Goal: Task Accomplishment & Management: Complete application form

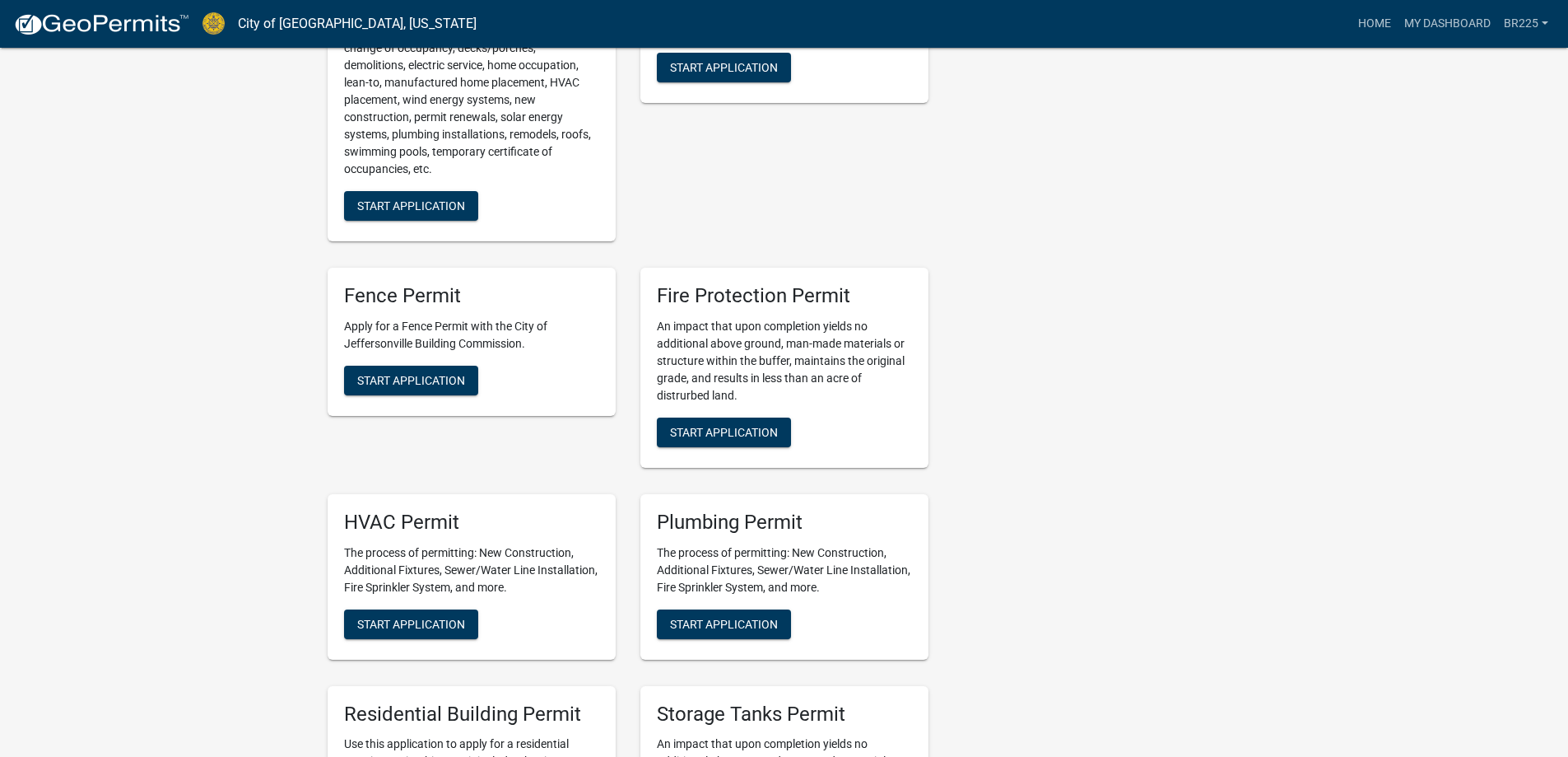
scroll to position [576, 0]
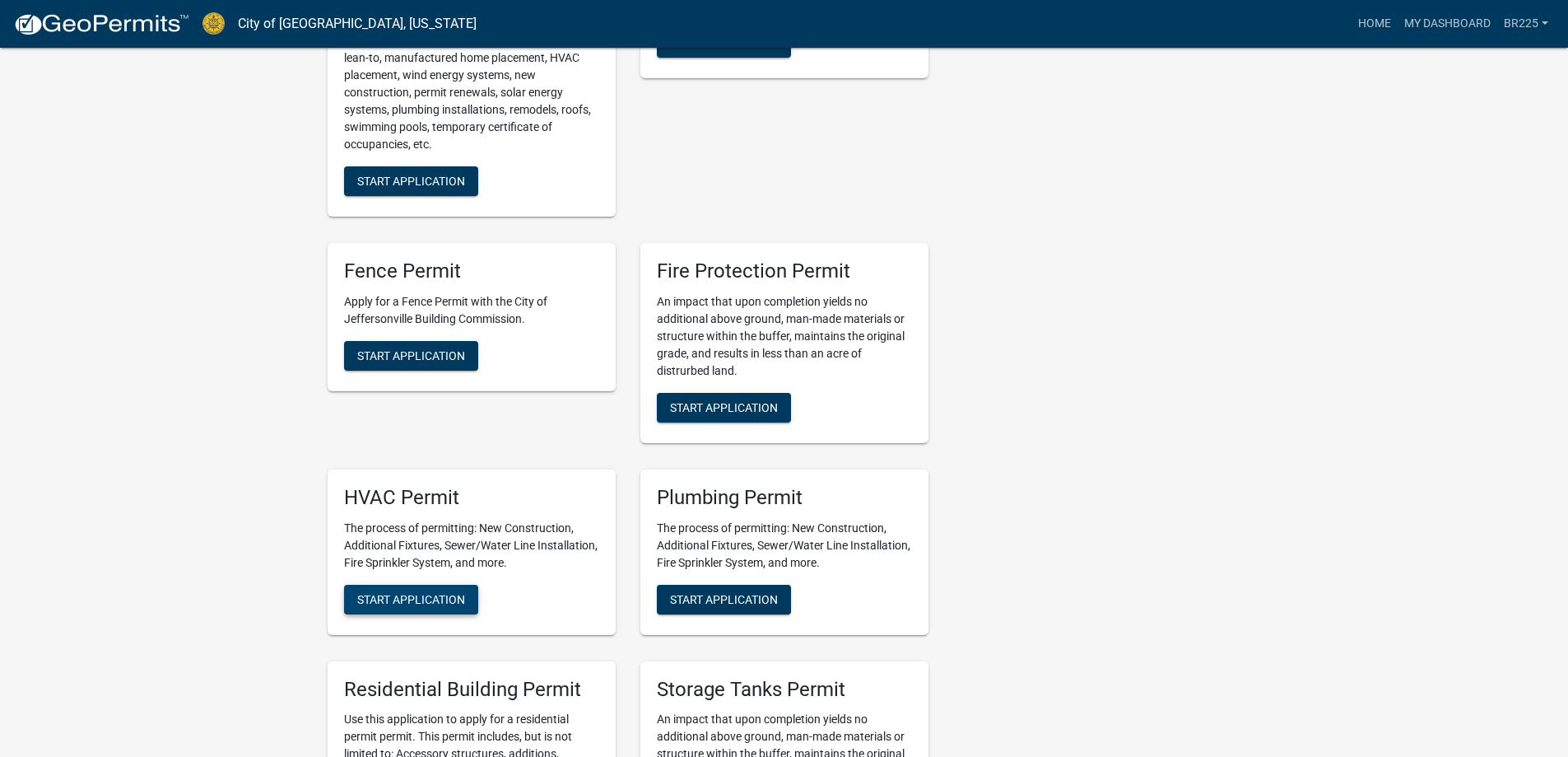
click at [445, 592] on span "Start Application" at bounding box center [411, 599] width 107 height 13
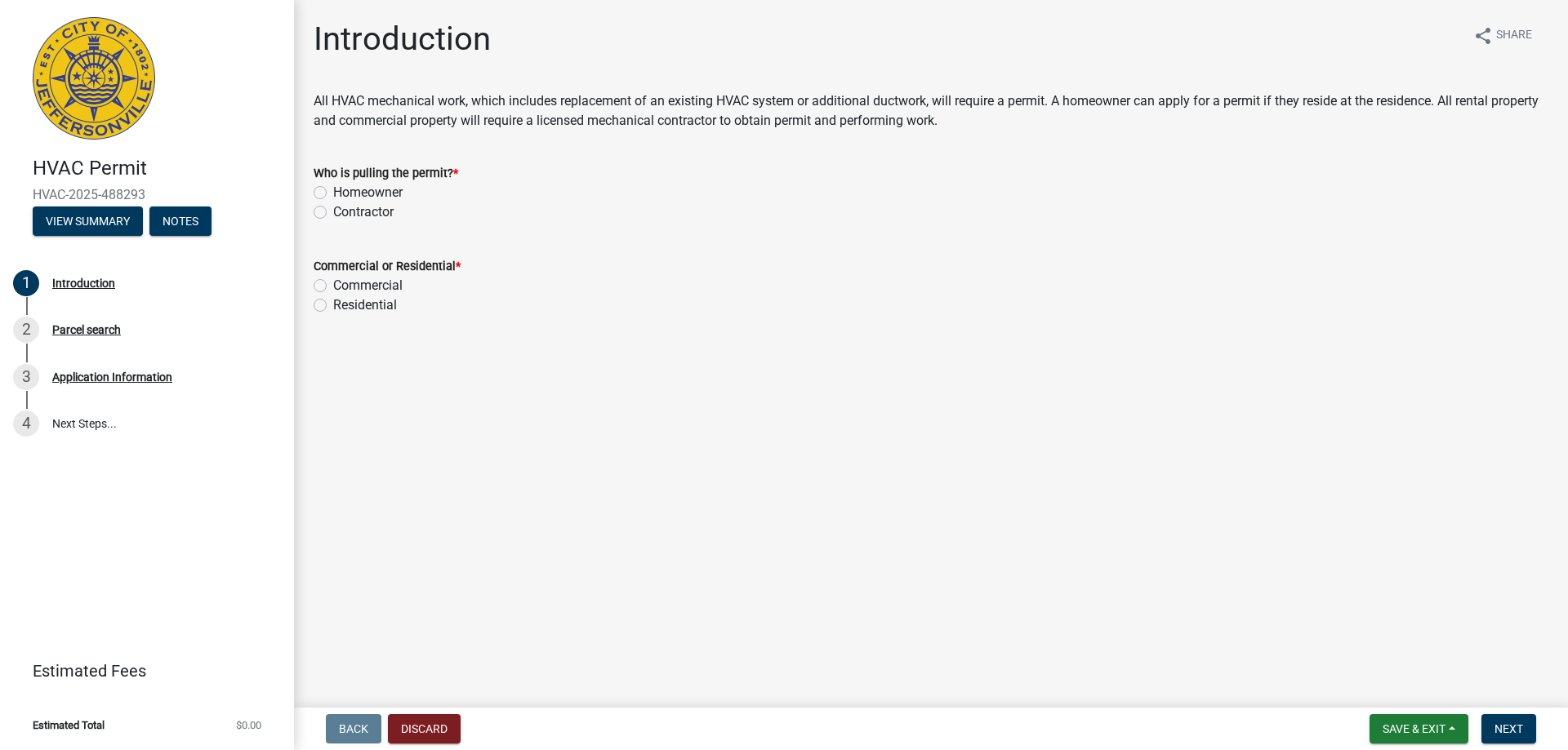
click at [333, 214] on label "Contractor" at bounding box center [364, 211] width 61 height 19
click at [333, 213] on input "Contractor" at bounding box center [339, 207] width 11 height 11
radio input "true"
click at [333, 306] on label "Residential" at bounding box center [365, 305] width 63 height 19
click at [333, 306] on input "Residential" at bounding box center [339, 301] width 11 height 11
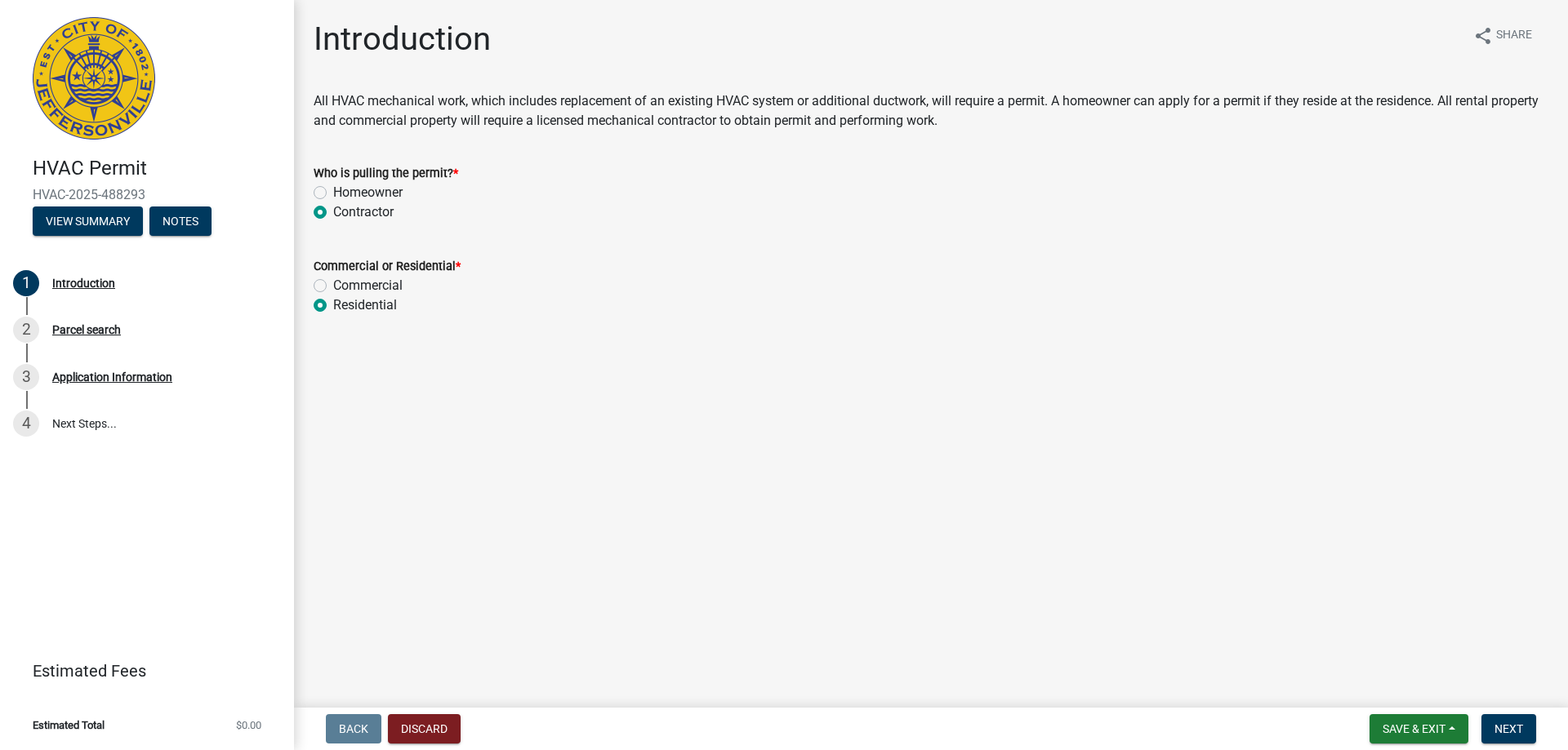
radio input "true"
click at [1513, 731] on span "Next" at bounding box center [1508, 729] width 28 height 13
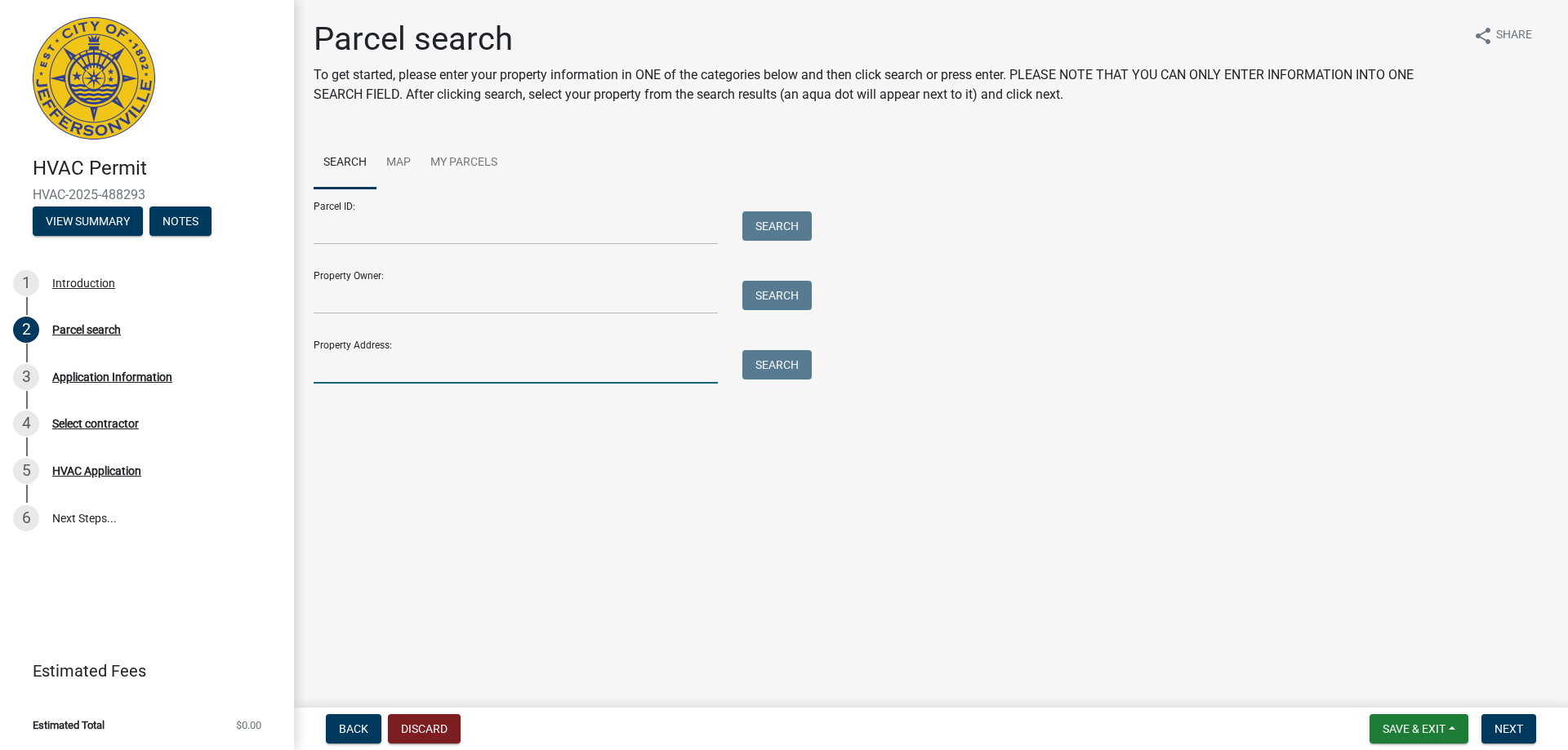
click at [378, 370] on input "Property Address:" at bounding box center [515, 366] width 404 height 33
type input "[STREET_ADDRESS][PERSON_NAME]"
click at [1507, 731] on span "Next" at bounding box center [1508, 729] width 28 height 13
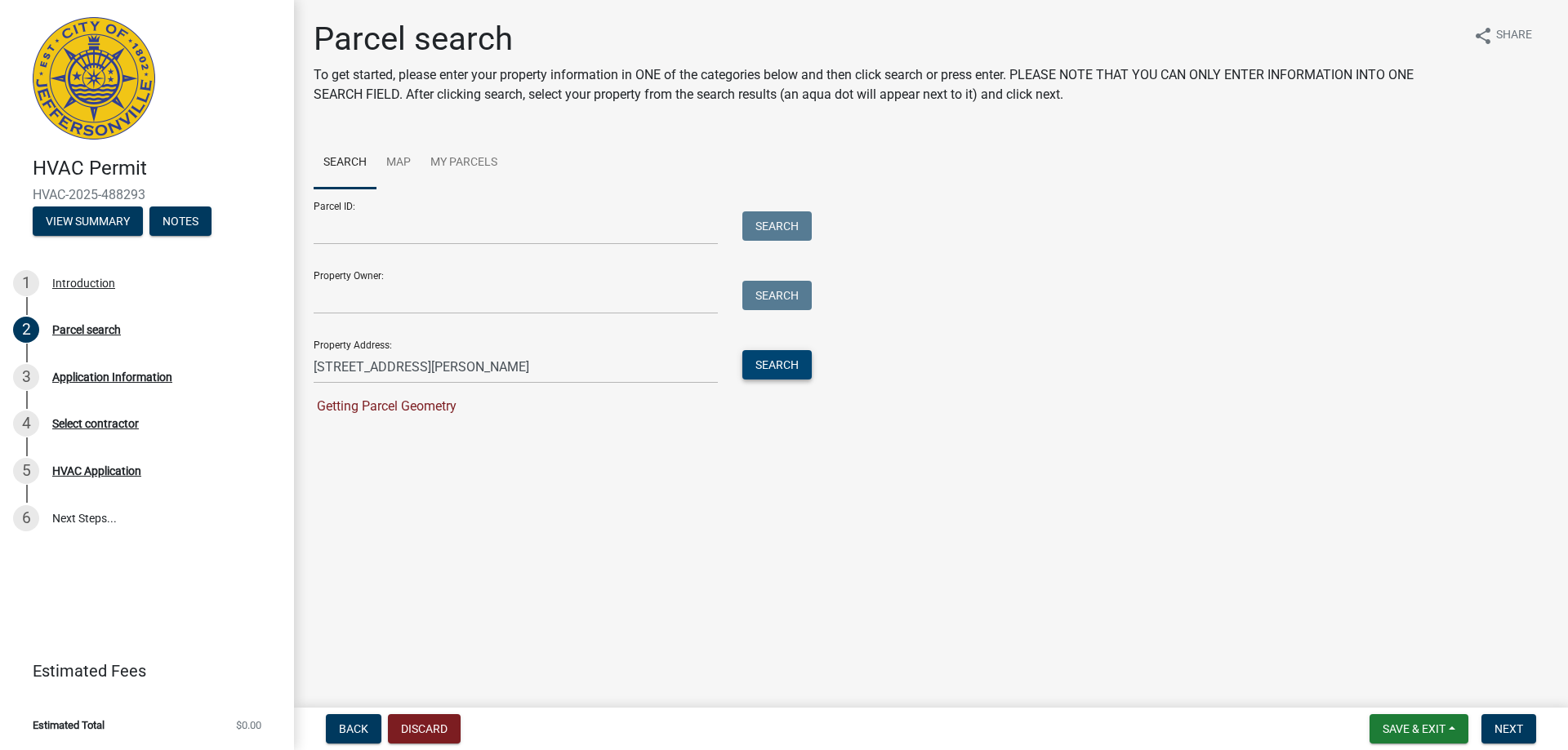
click at [777, 375] on button "Search" at bounding box center [777, 364] width 70 height 29
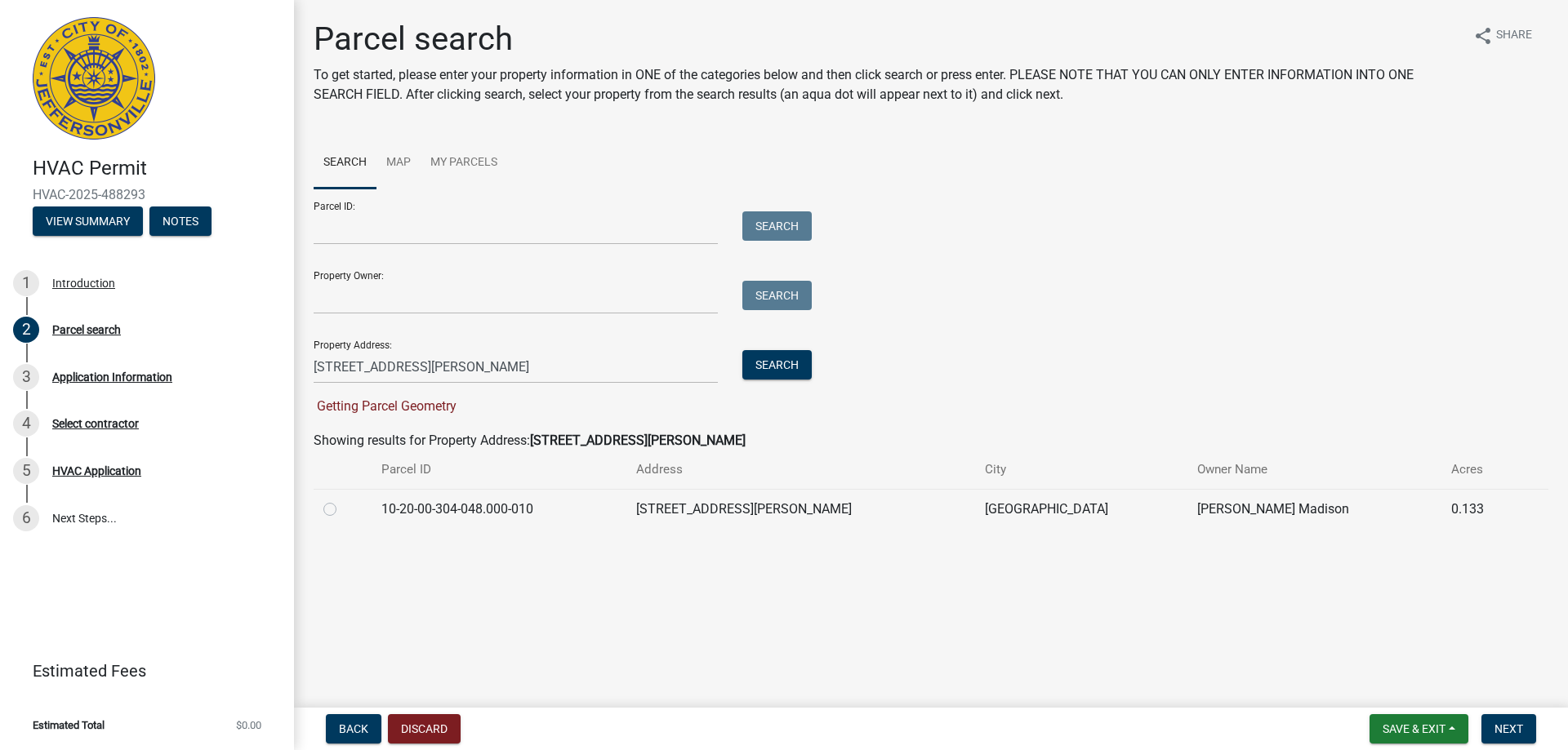
click at [343, 499] on label at bounding box center [343, 499] width 0 height 0
click at [343, 510] on input "radio" at bounding box center [348, 505] width 11 height 11
radio input "true"
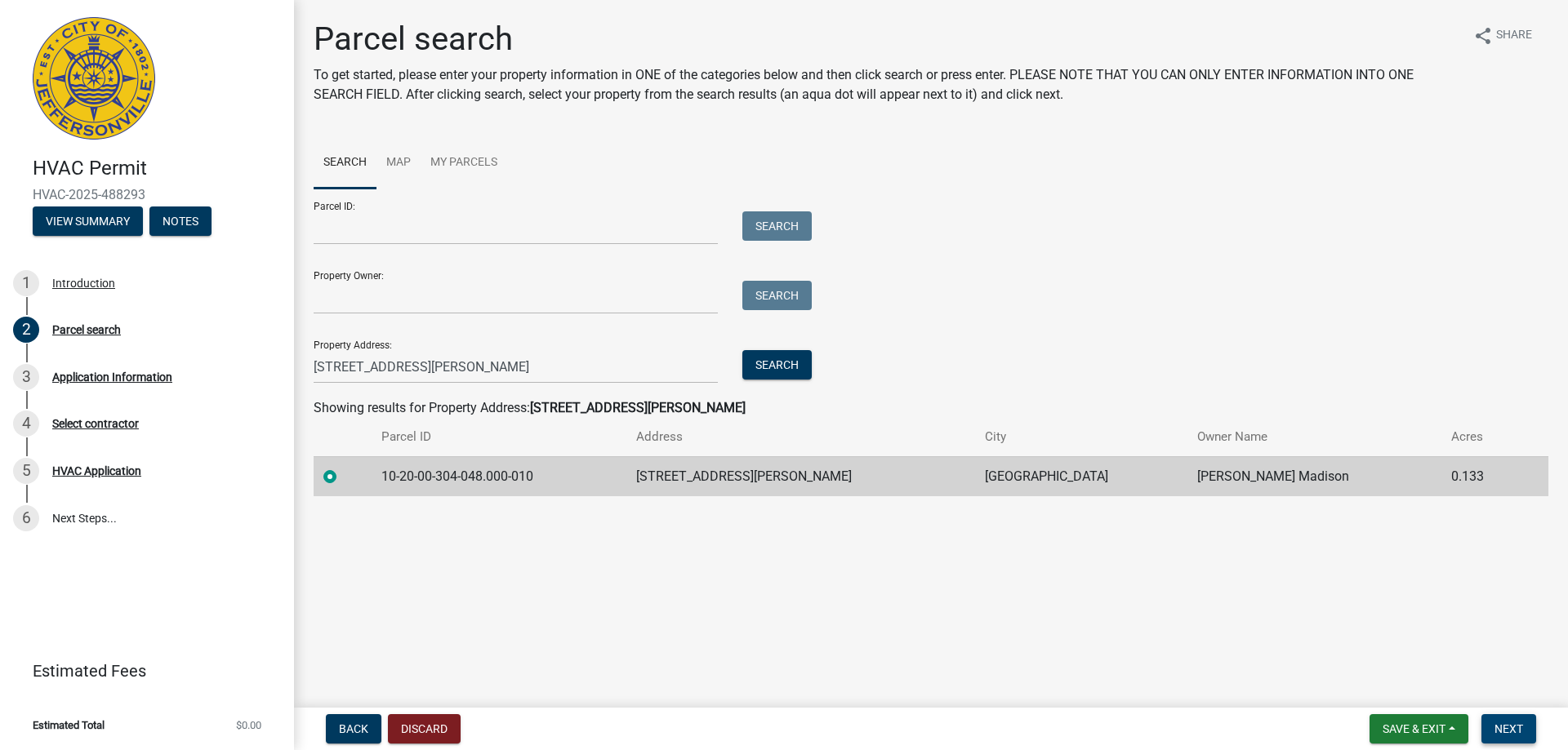
click at [1522, 732] on span "Next" at bounding box center [1508, 729] width 28 height 13
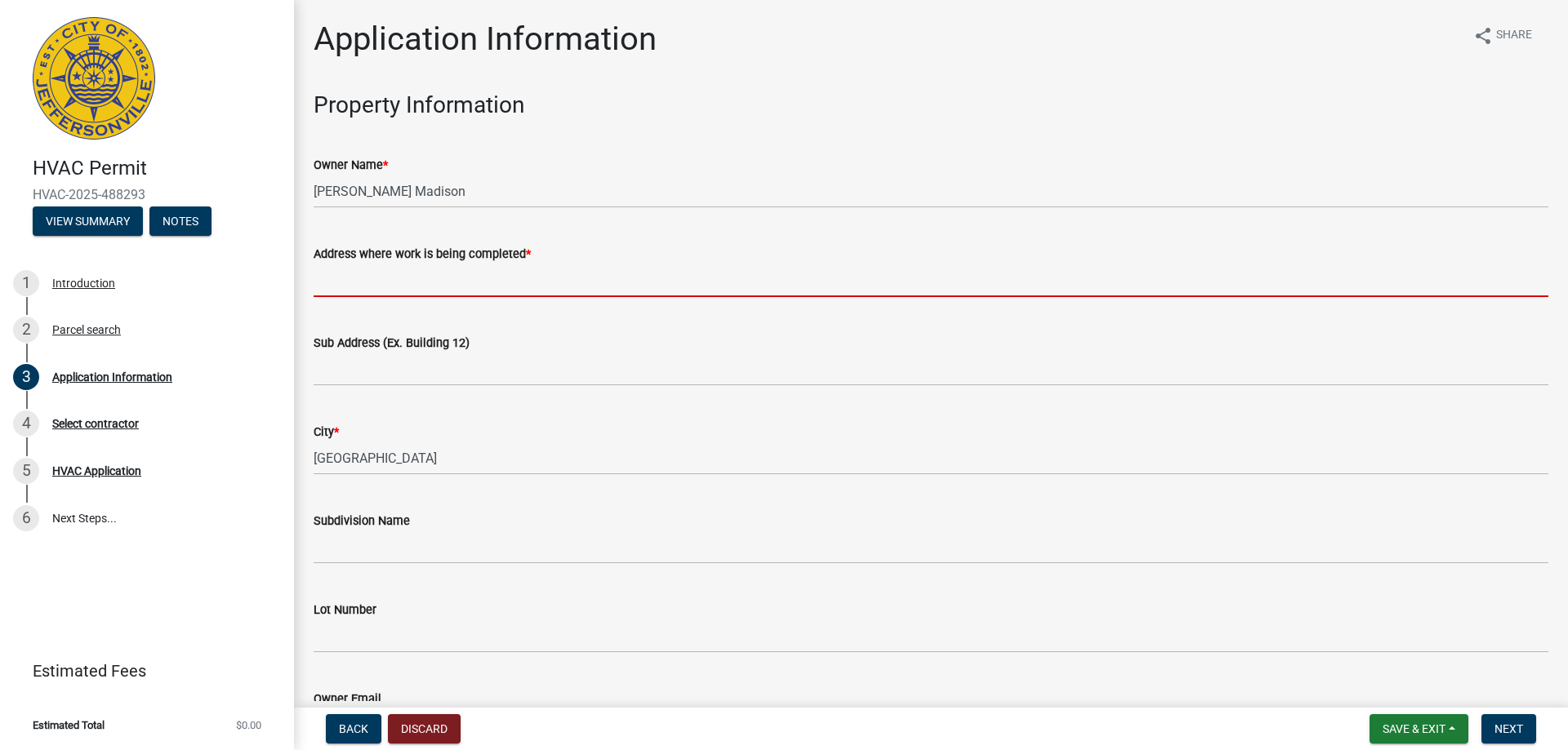
click at [349, 284] on input "Address where work is being completed *" at bounding box center [931, 280] width 1235 height 33
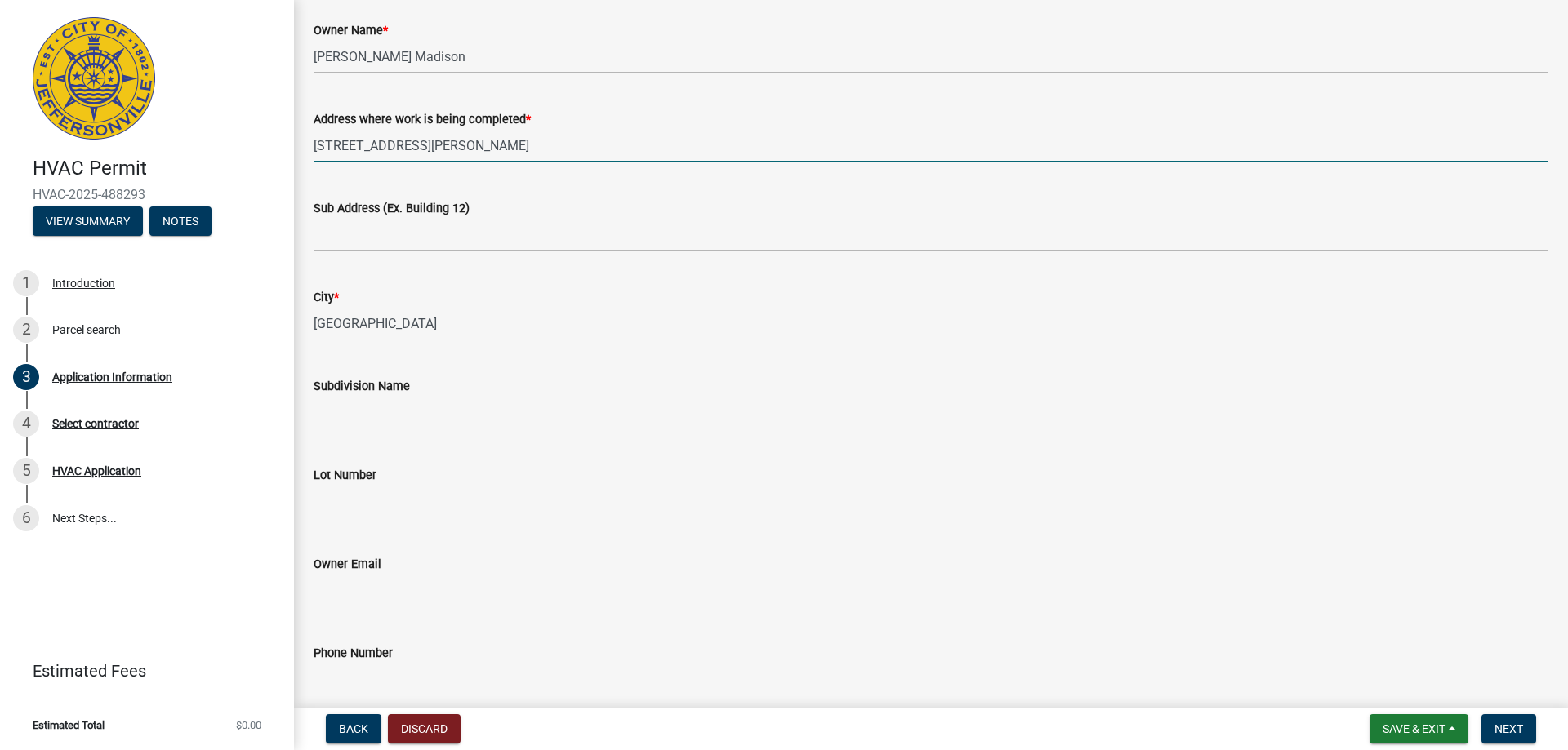
scroll to position [163, 0]
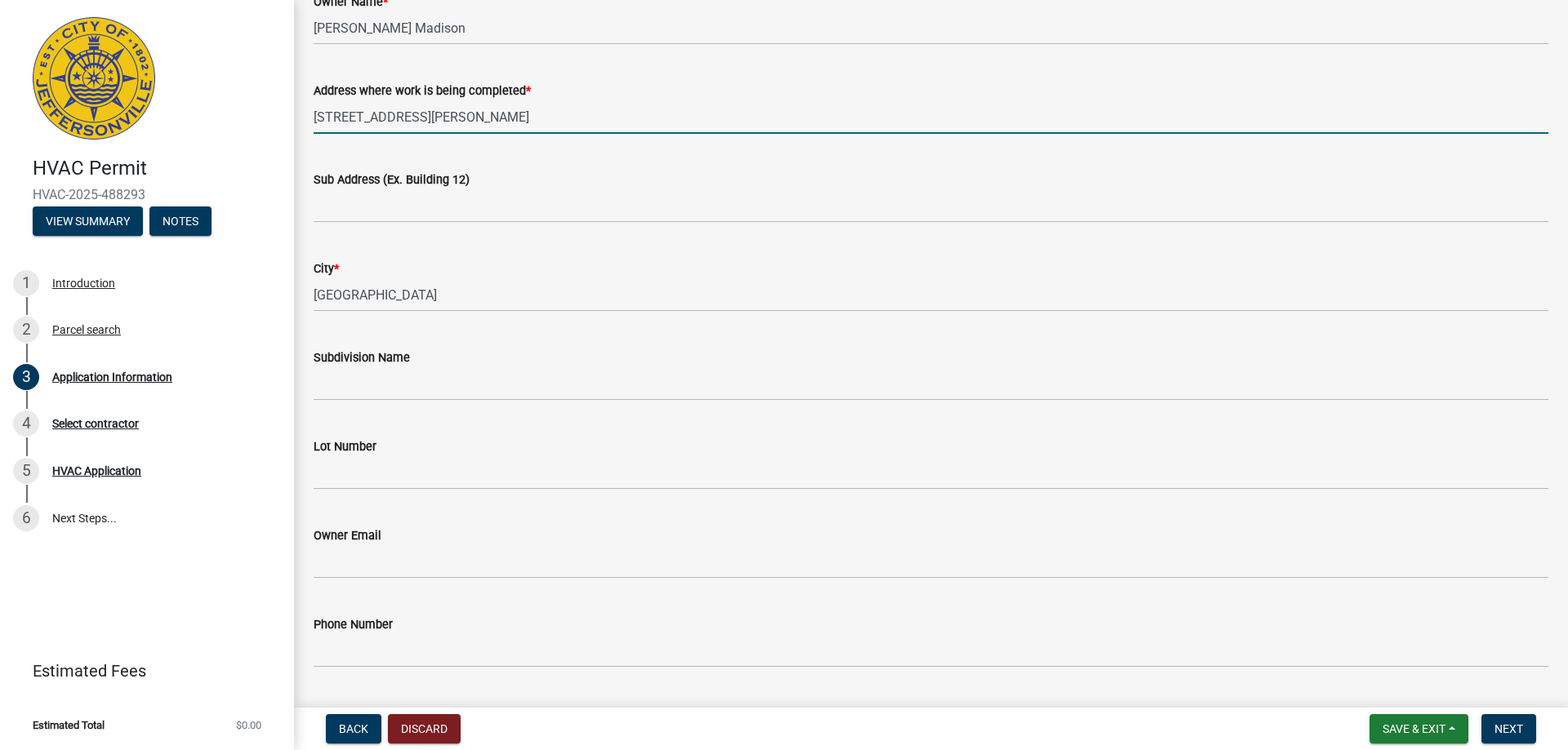
type input "[STREET_ADDRESS][PERSON_NAME]"
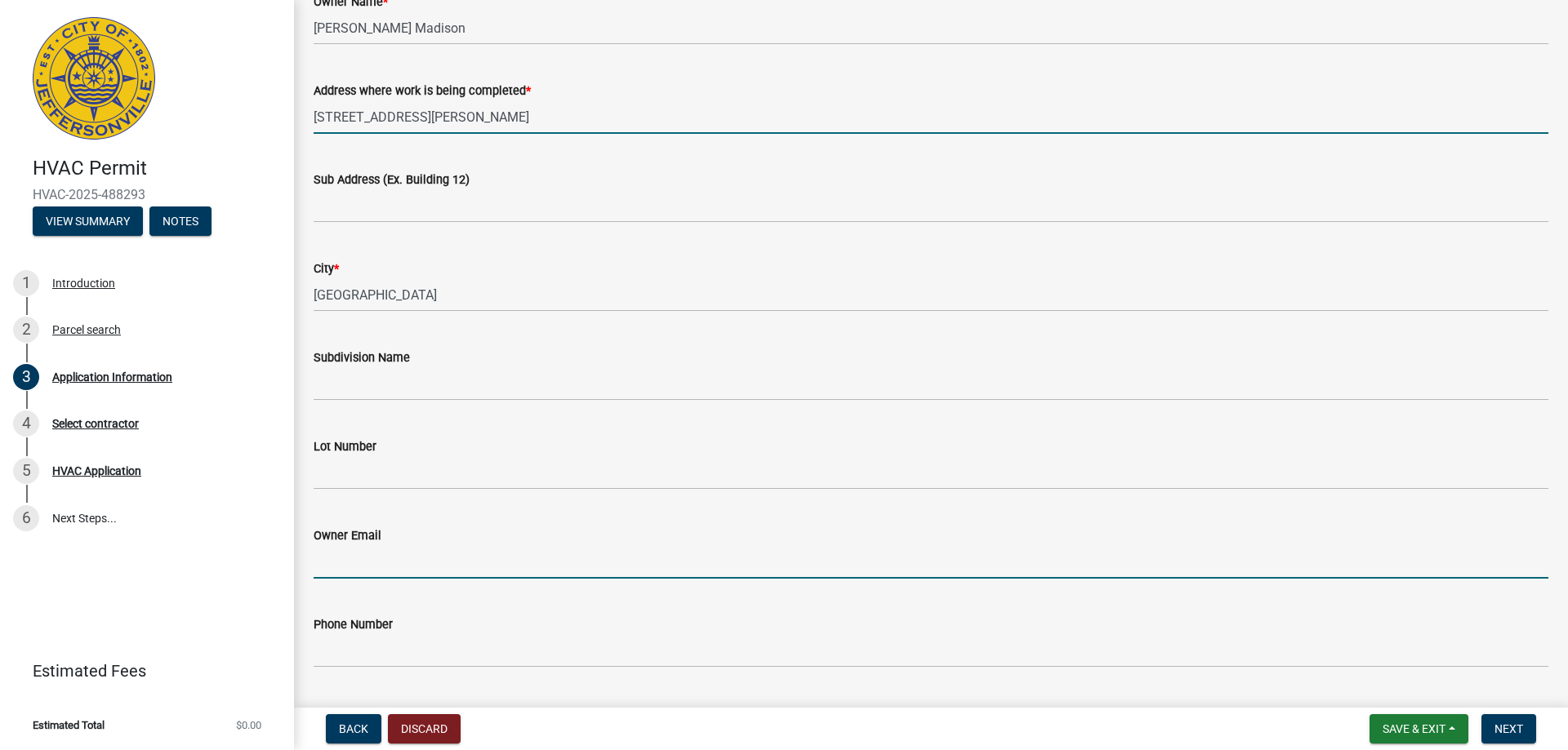
click at [416, 565] on input "Owner Email" at bounding box center [931, 562] width 1235 height 33
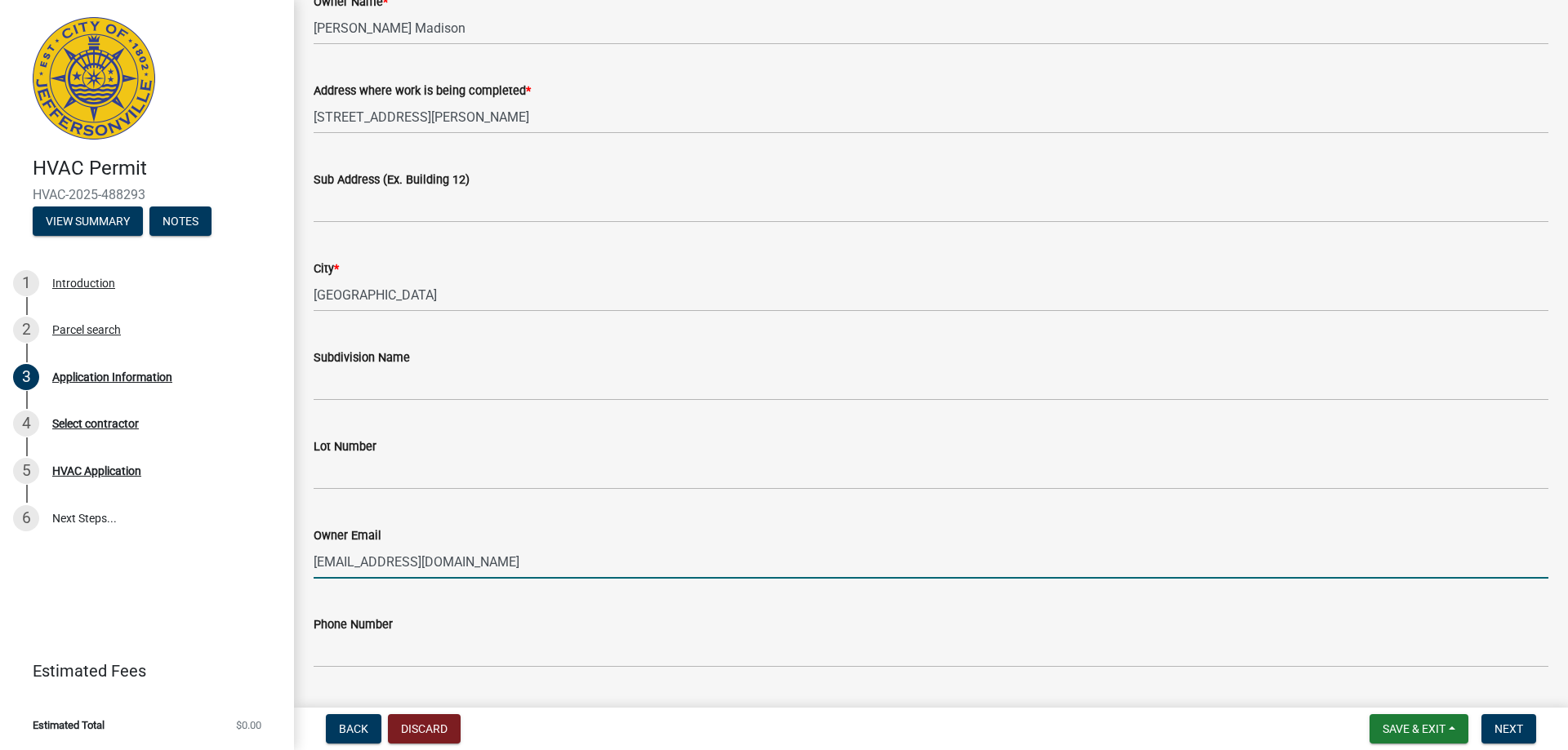
type input "[EMAIL_ADDRESS][DOMAIN_NAME]"
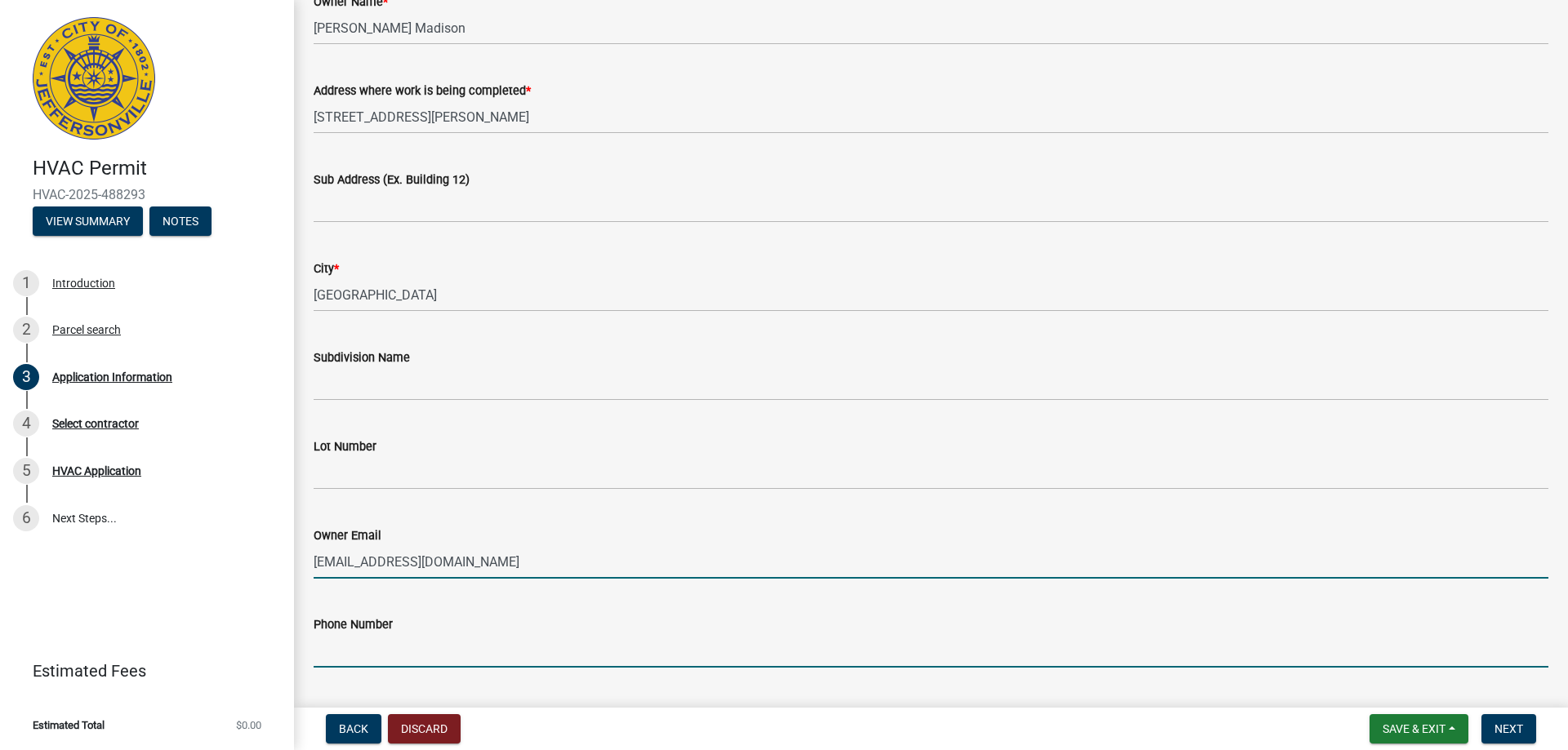
click at [380, 656] on input "Phone Number" at bounding box center [931, 651] width 1235 height 33
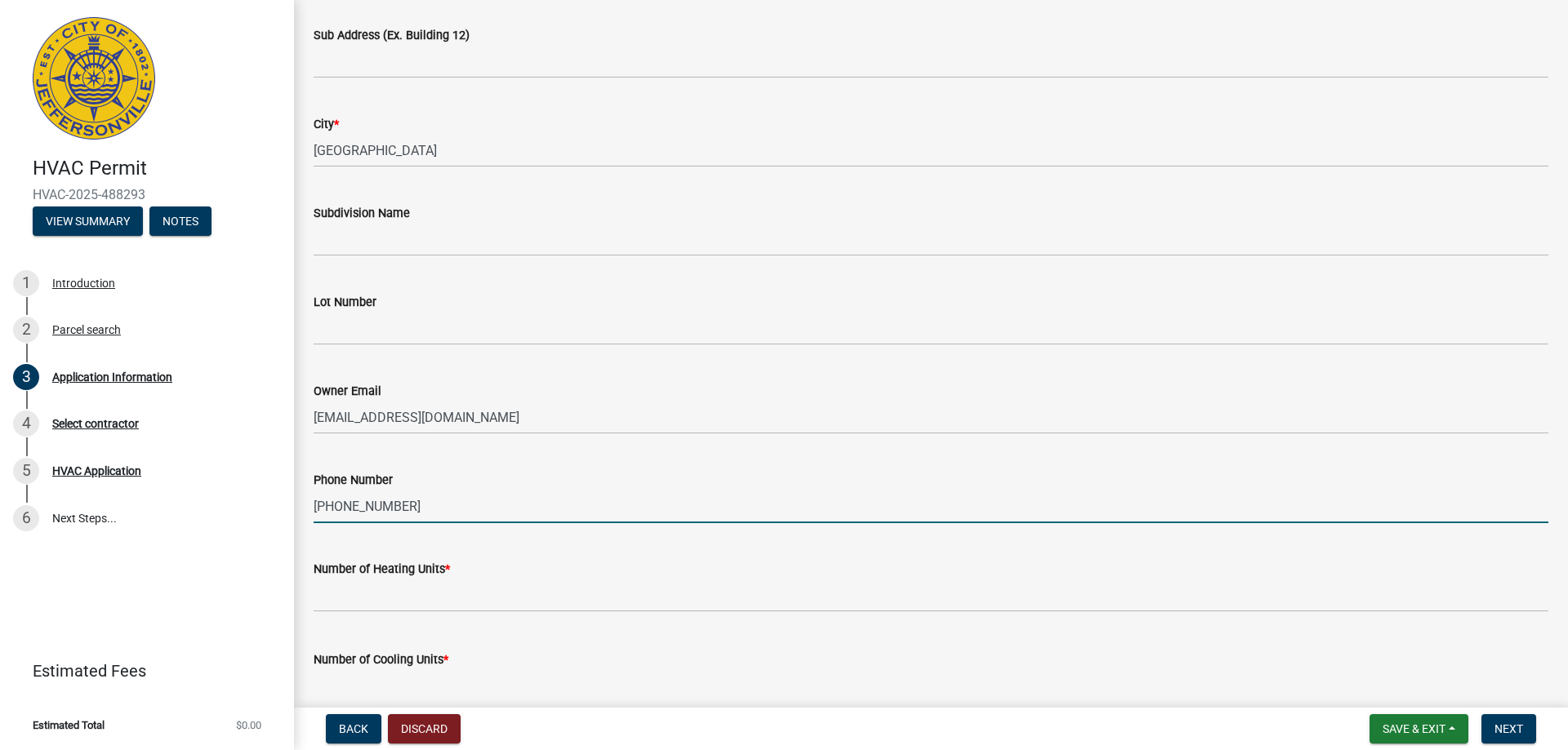
scroll to position [327, 0]
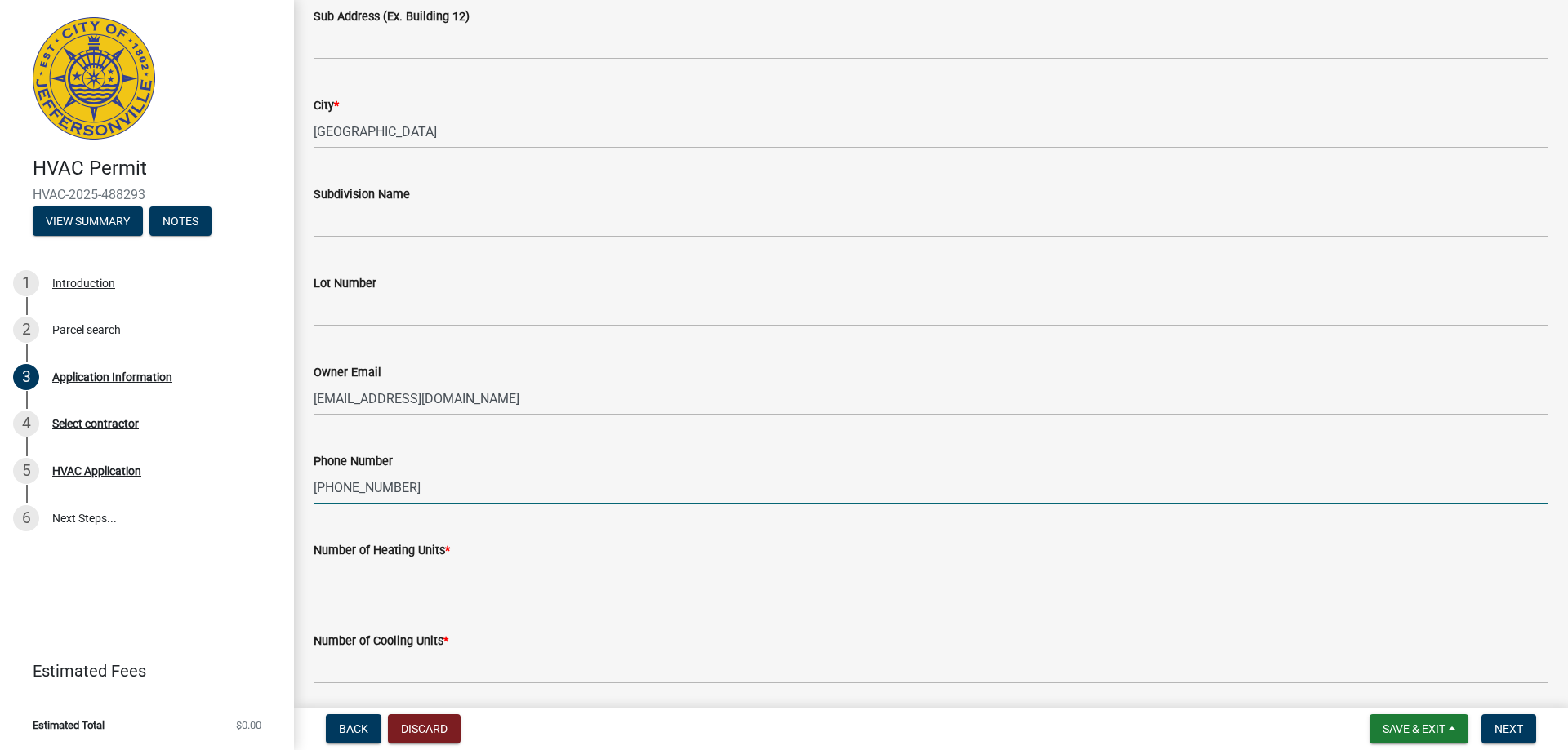
type input "[PHONE_NUMBER]"
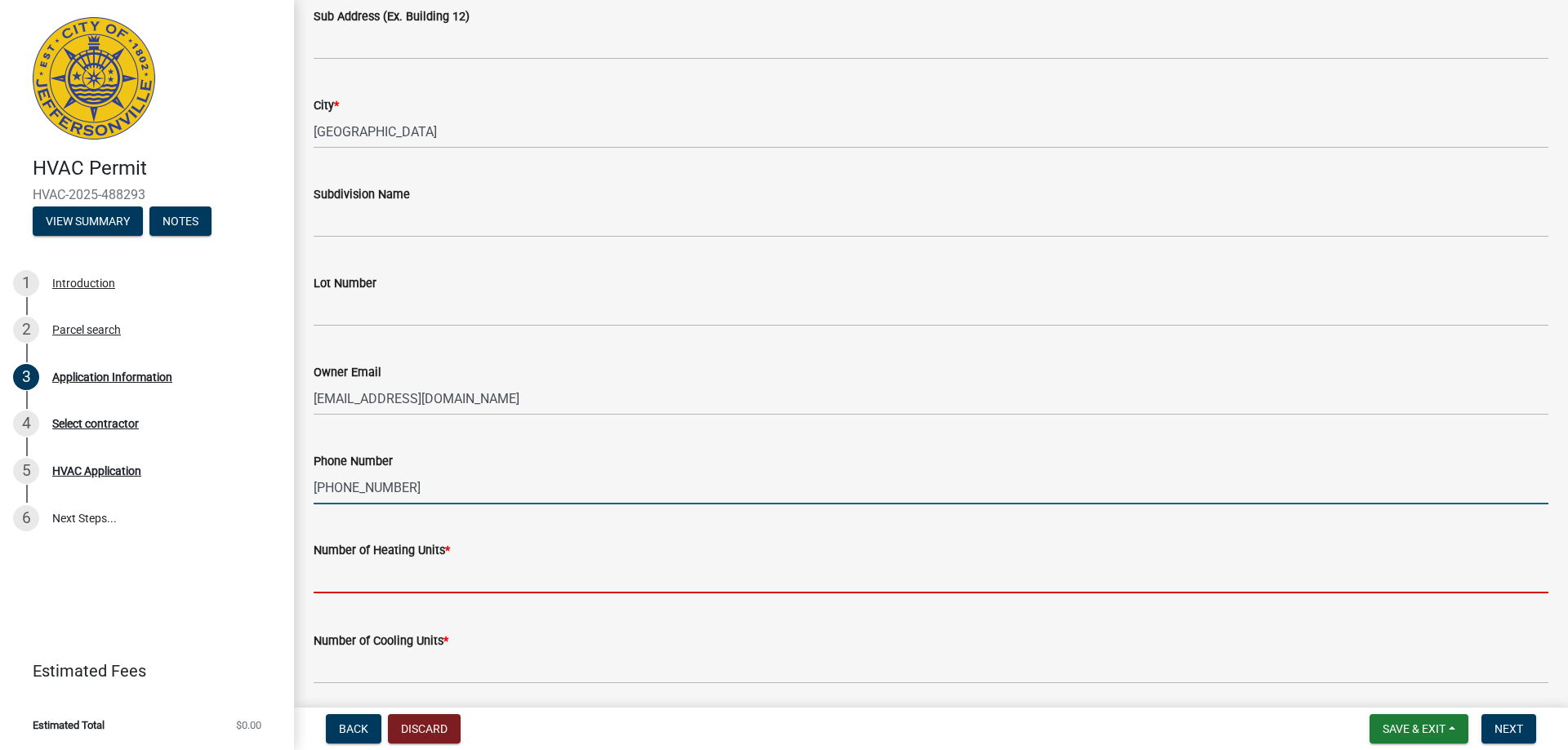
click at [388, 583] on input "text" at bounding box center [931, 576] width 1235 height 33
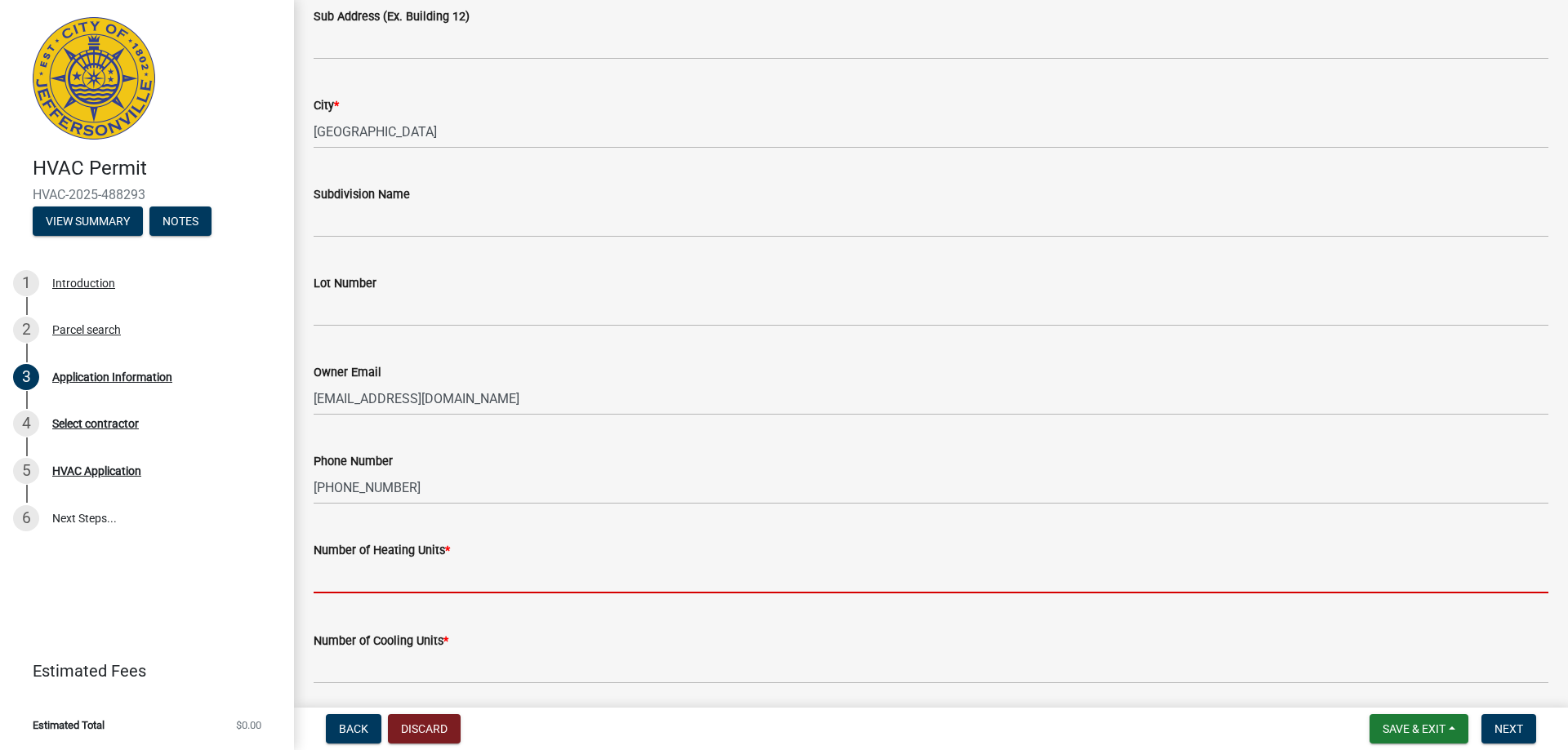
type input "1"
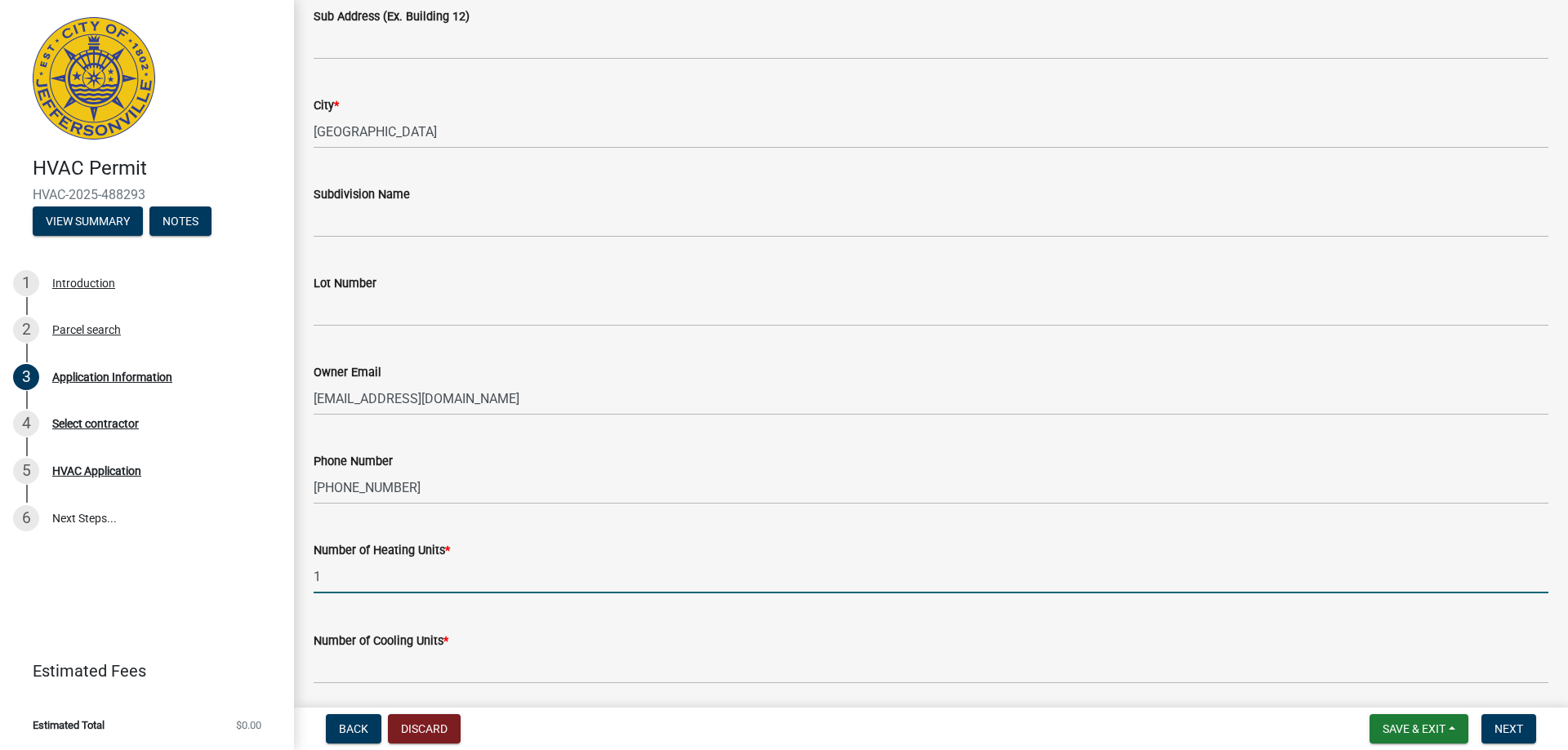
scroll to position [408, 0]
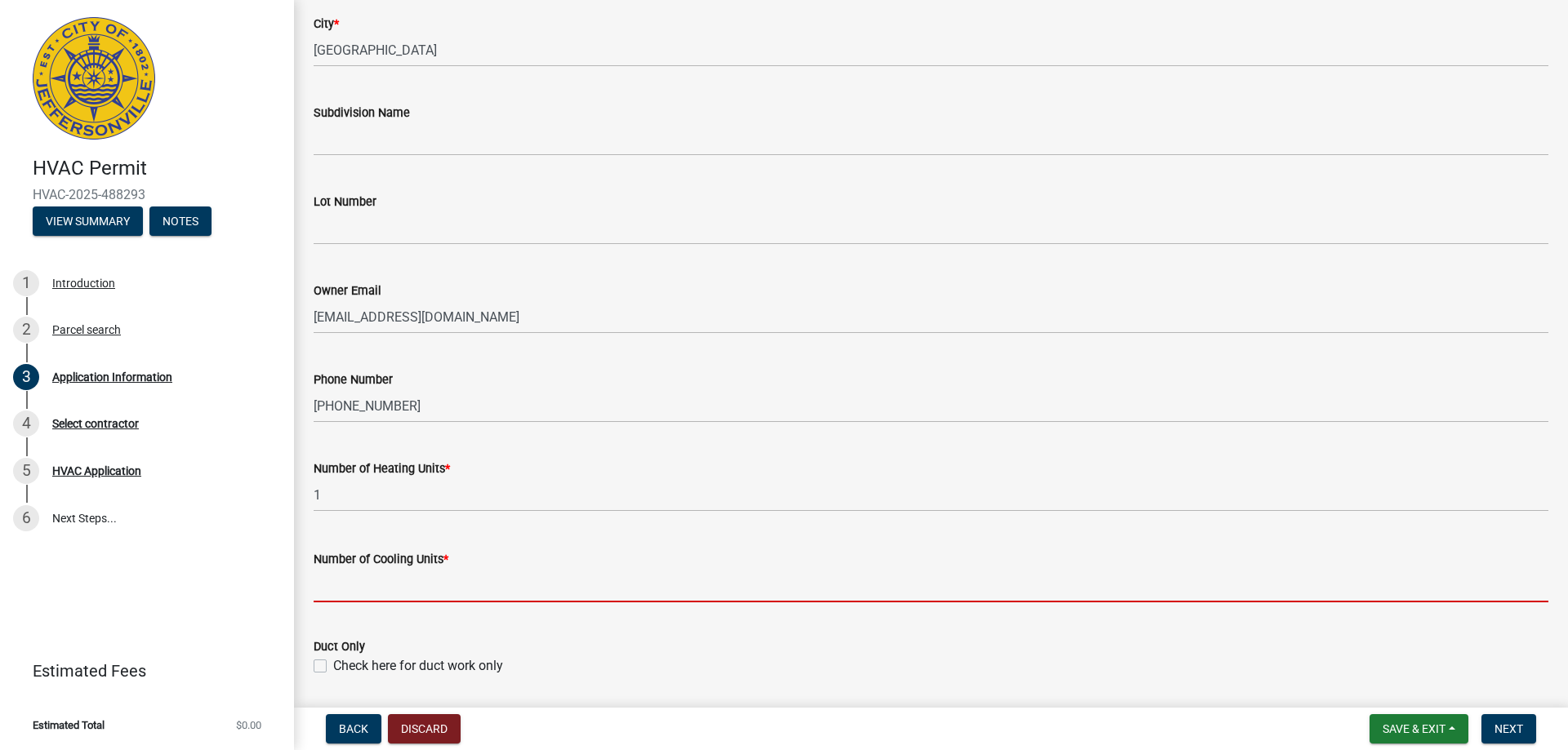
click at [414, 593] on input "text" at bounding box center [931, 586] width 1235 height 33
type input "1"
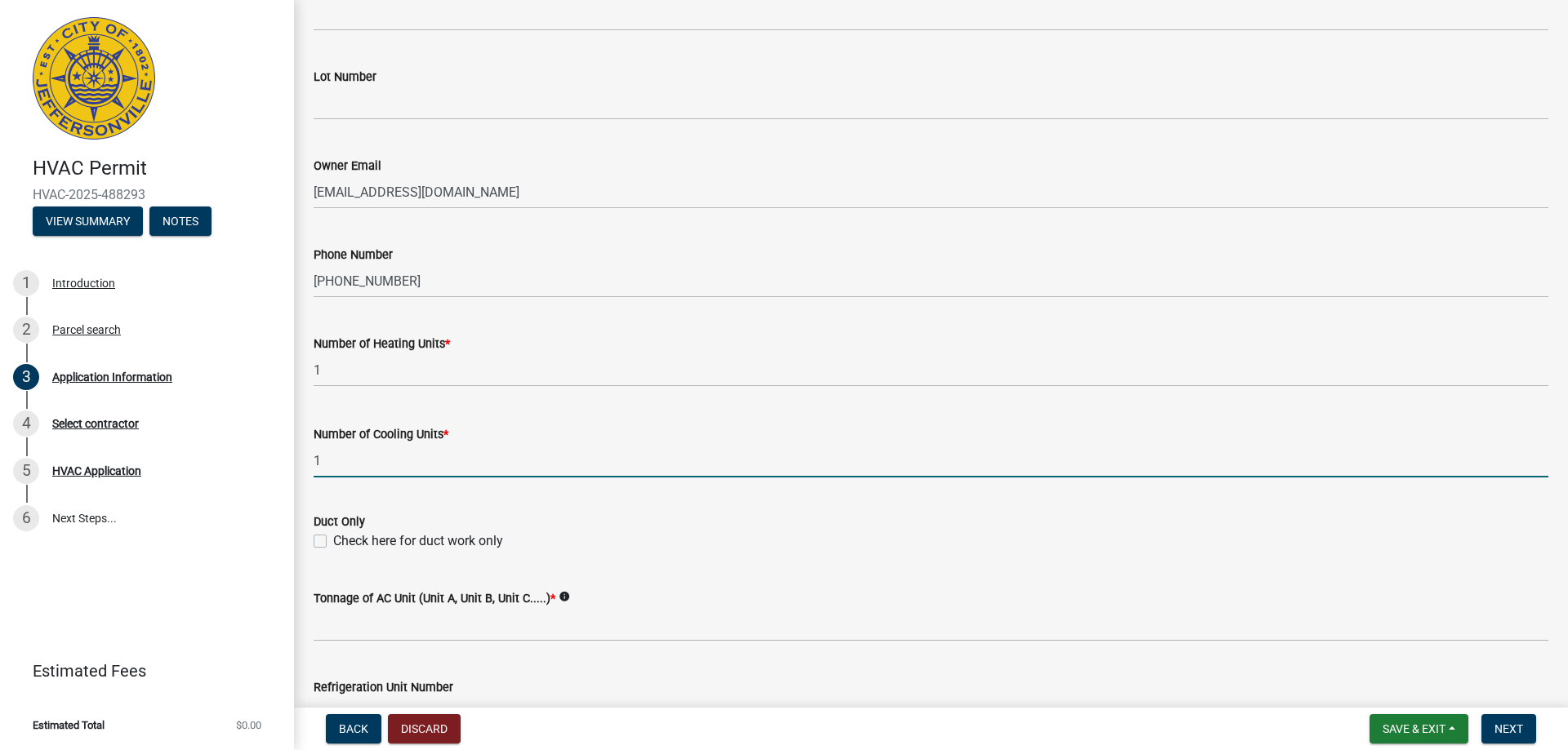
scroll to position [653, 0]
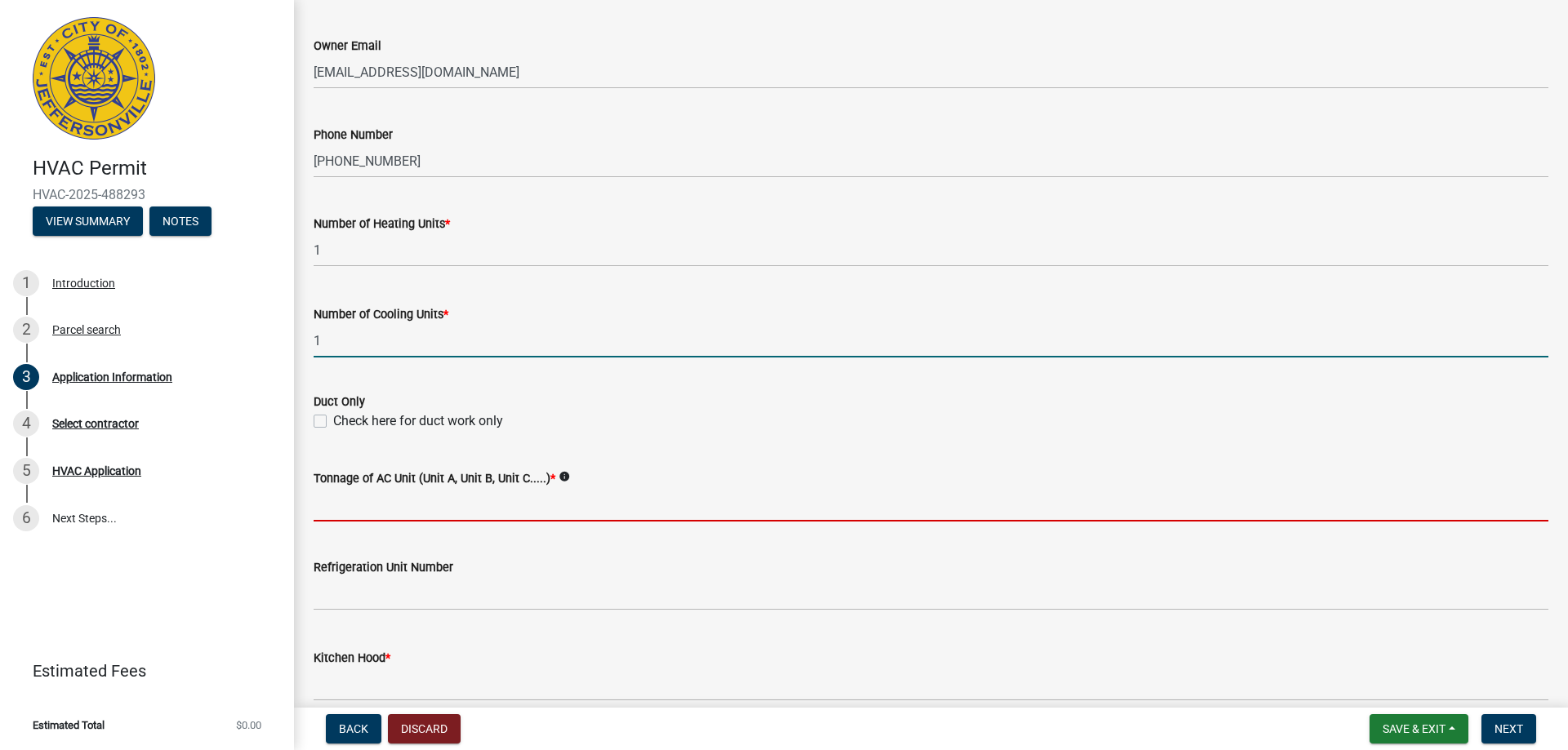
click at [412, 518] on input "Tonnage of AC Unit (Unit A, Unit B, Unit C.....) *" at bounding box center [931, 505] width 1235 height 33
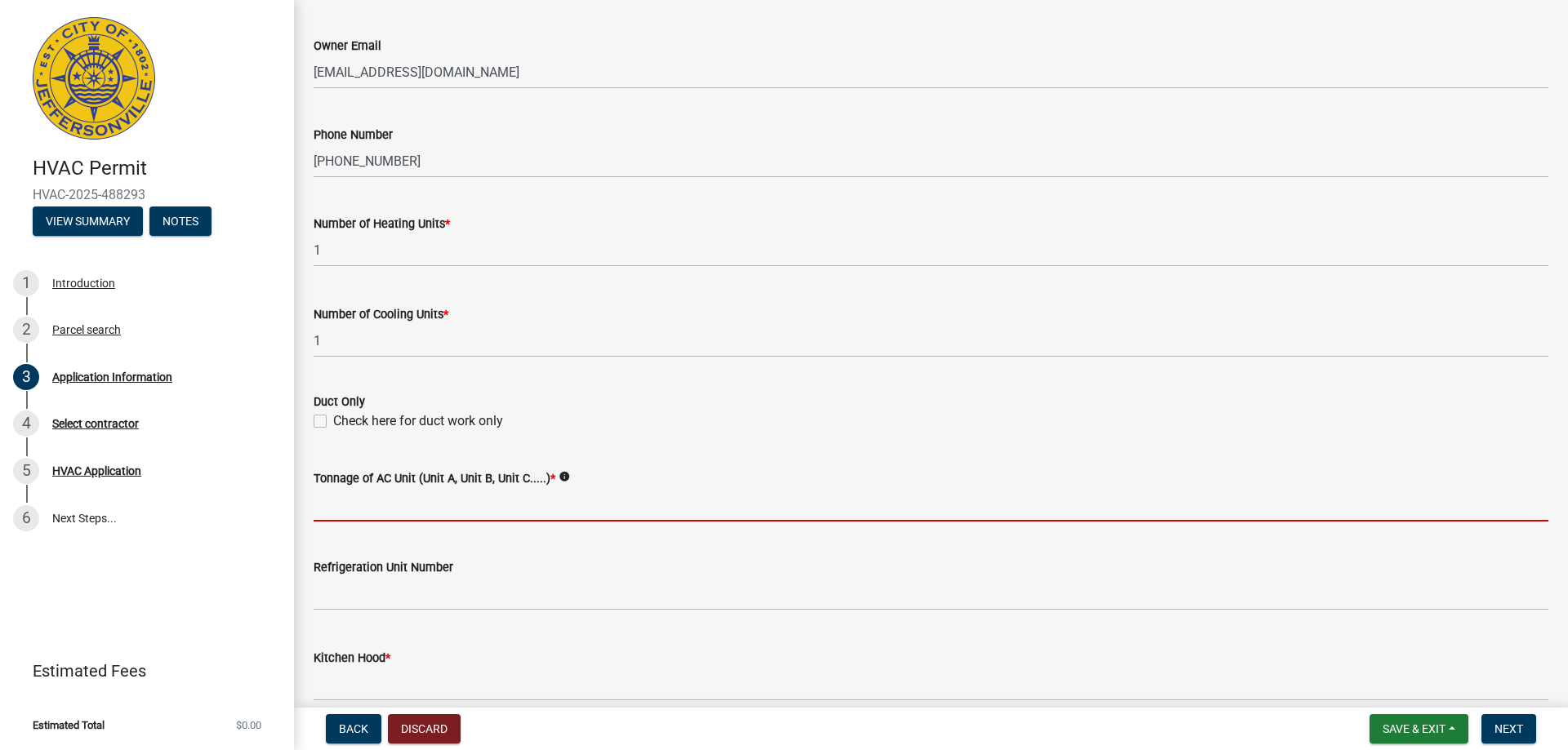
type input "2 ton"
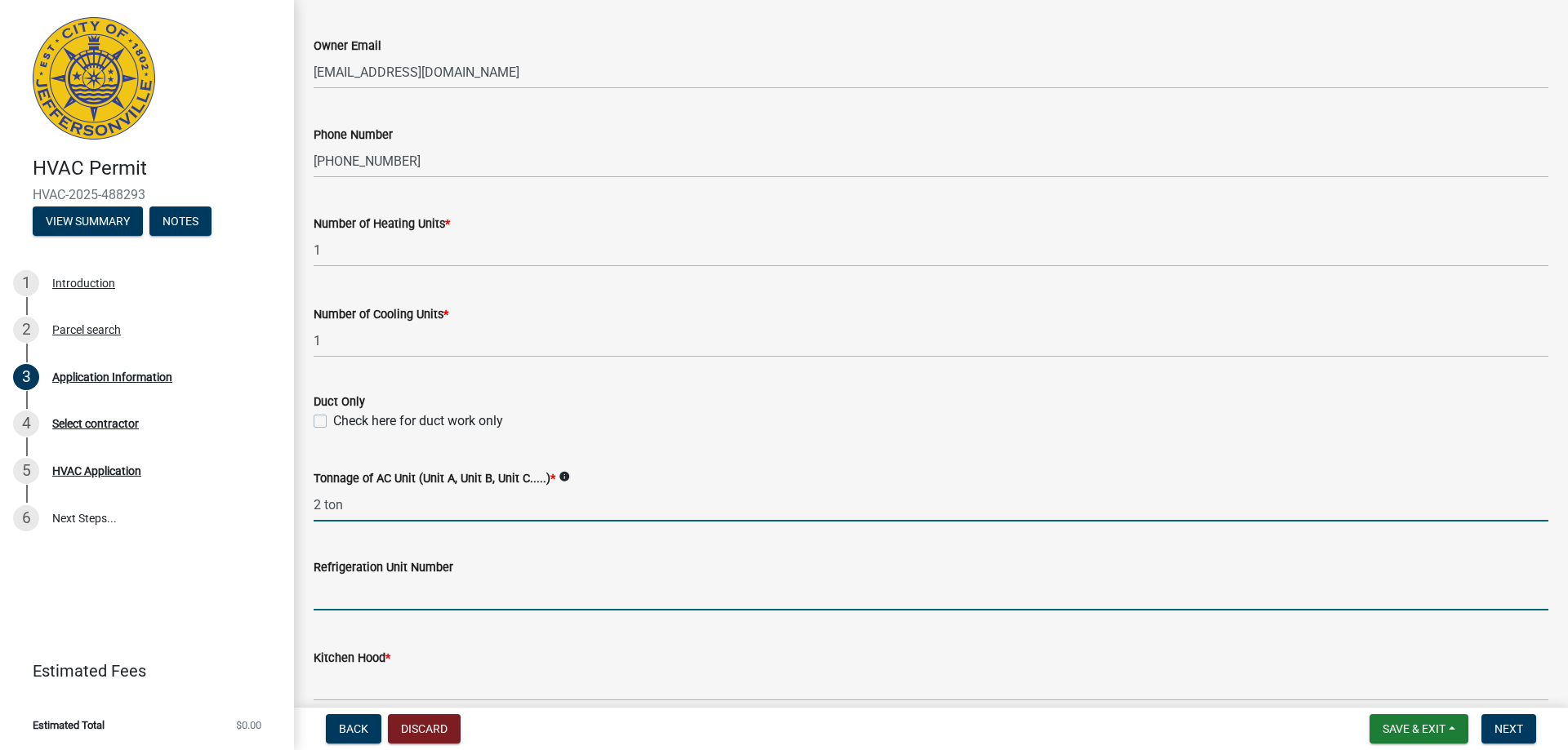
click at [410, 606] on input "text" at bounding box center [931, 593] width 1235 height 33
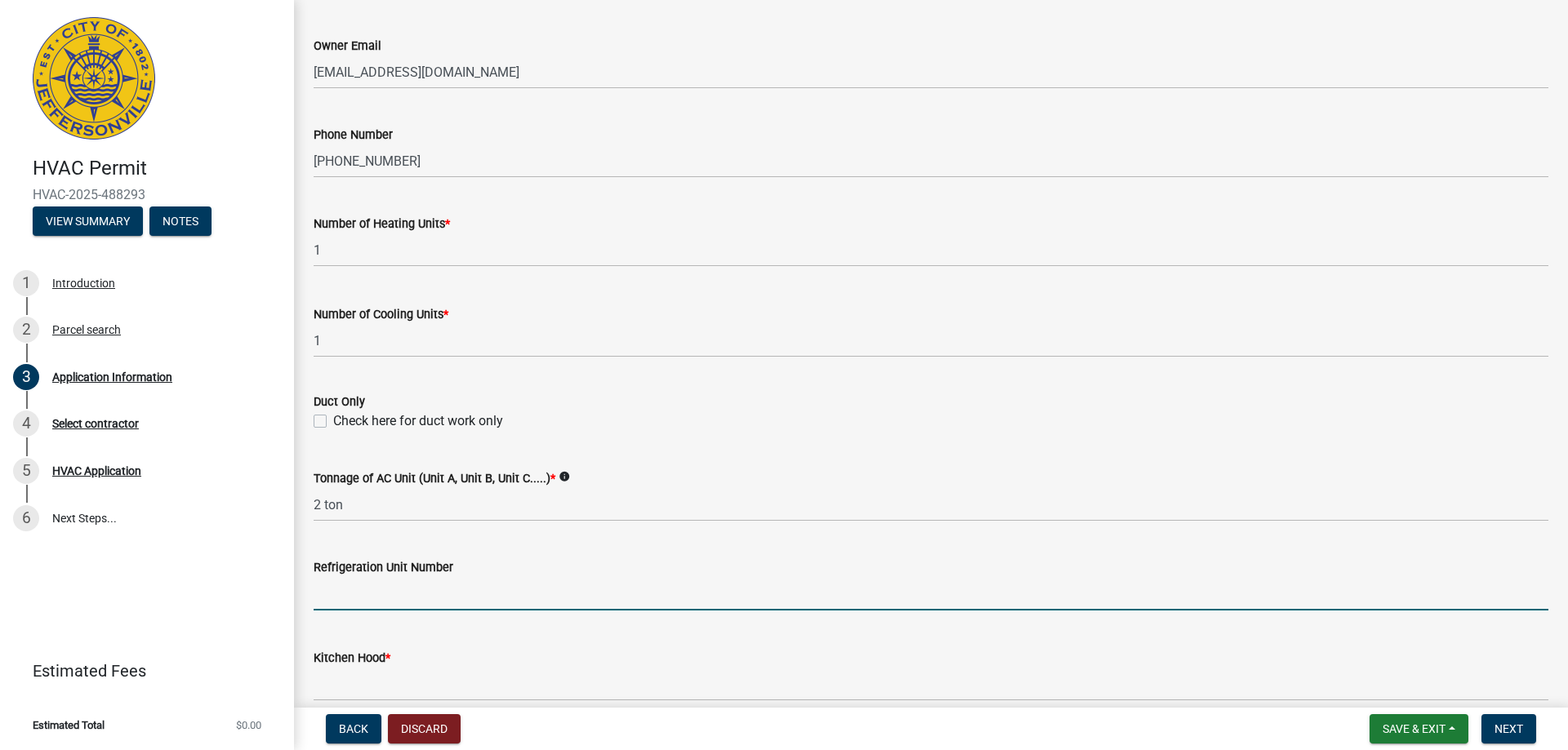
scroll to position [734, 0]
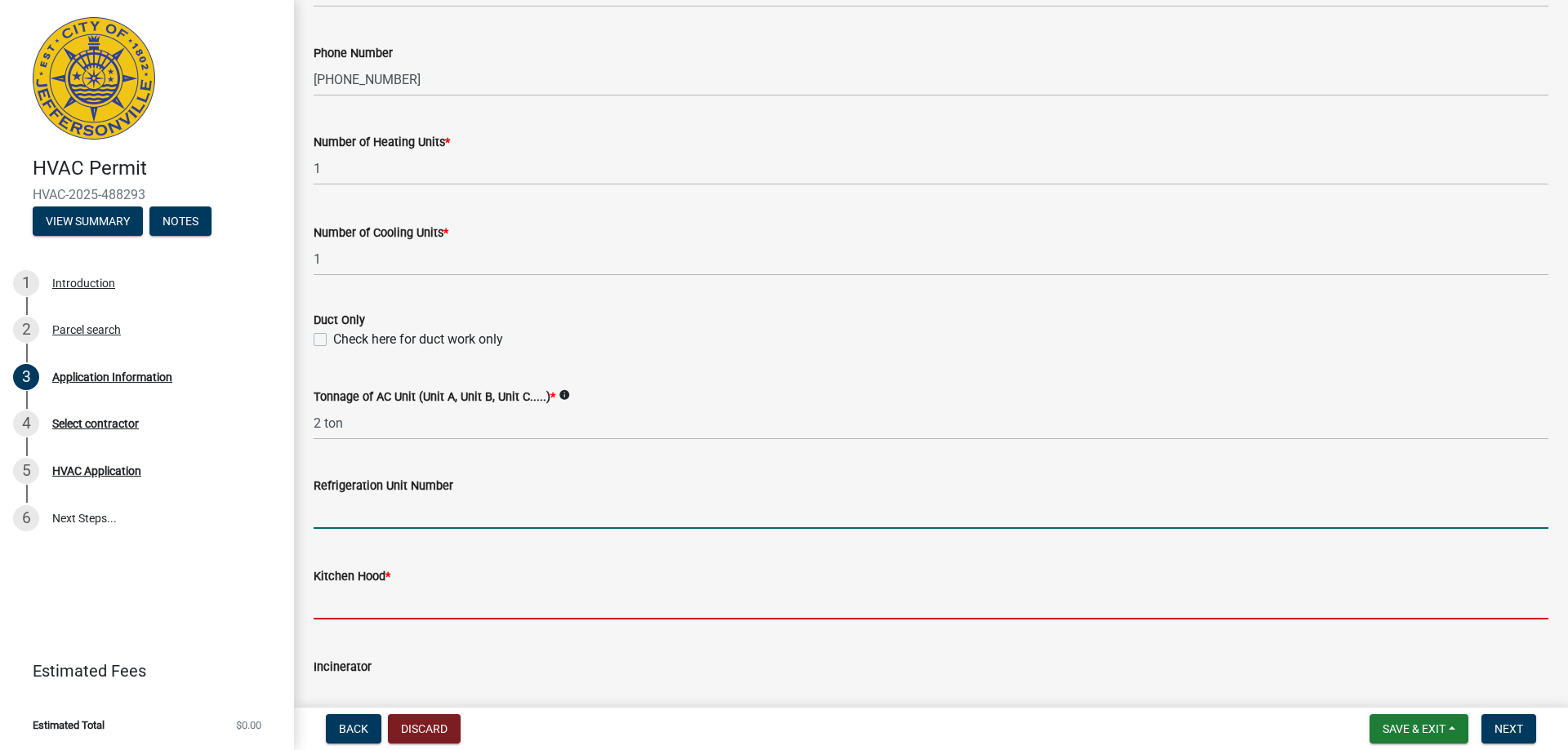
click at [487, 601] on input "text" at bounding box center [931, 602] width 1235 height 33
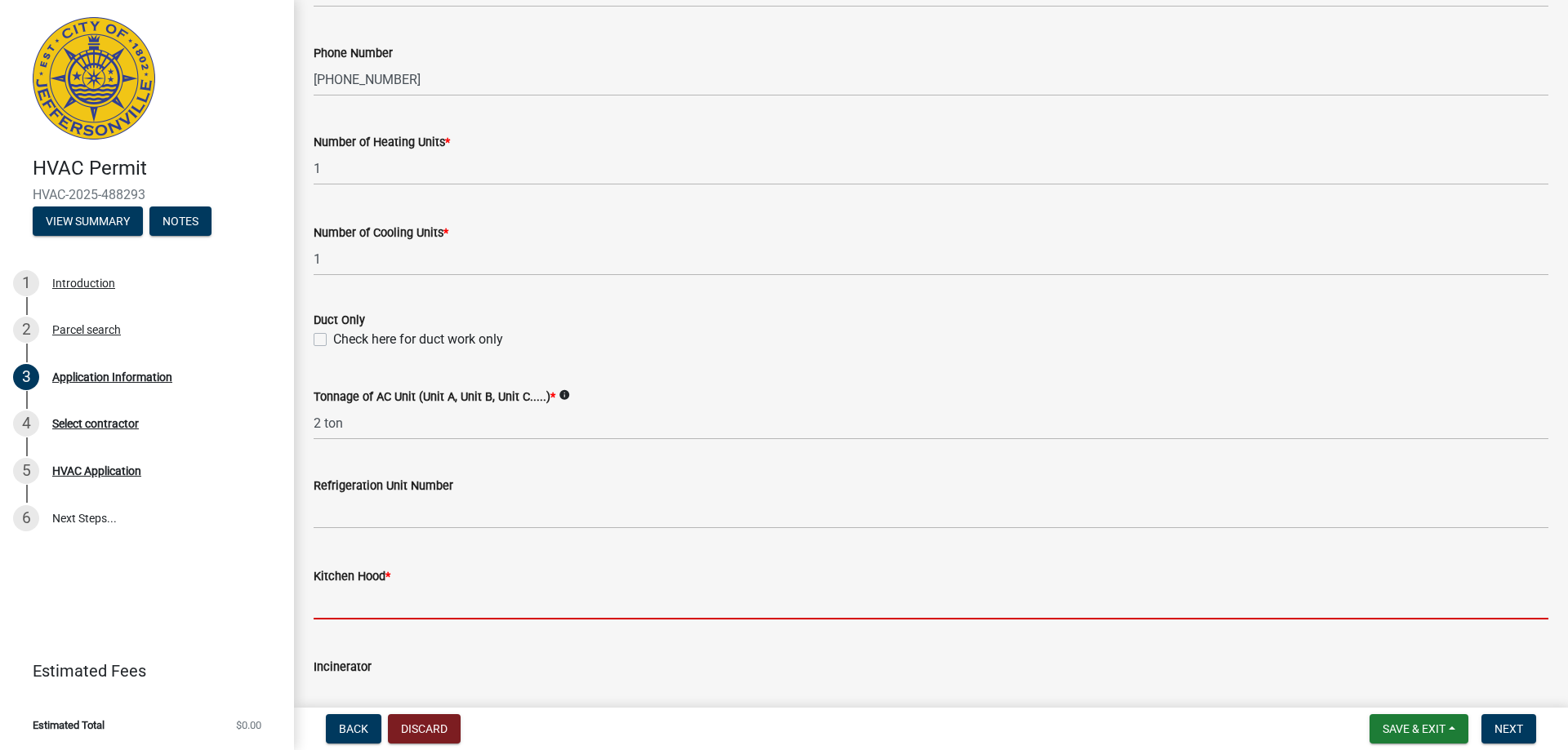
type input "0"
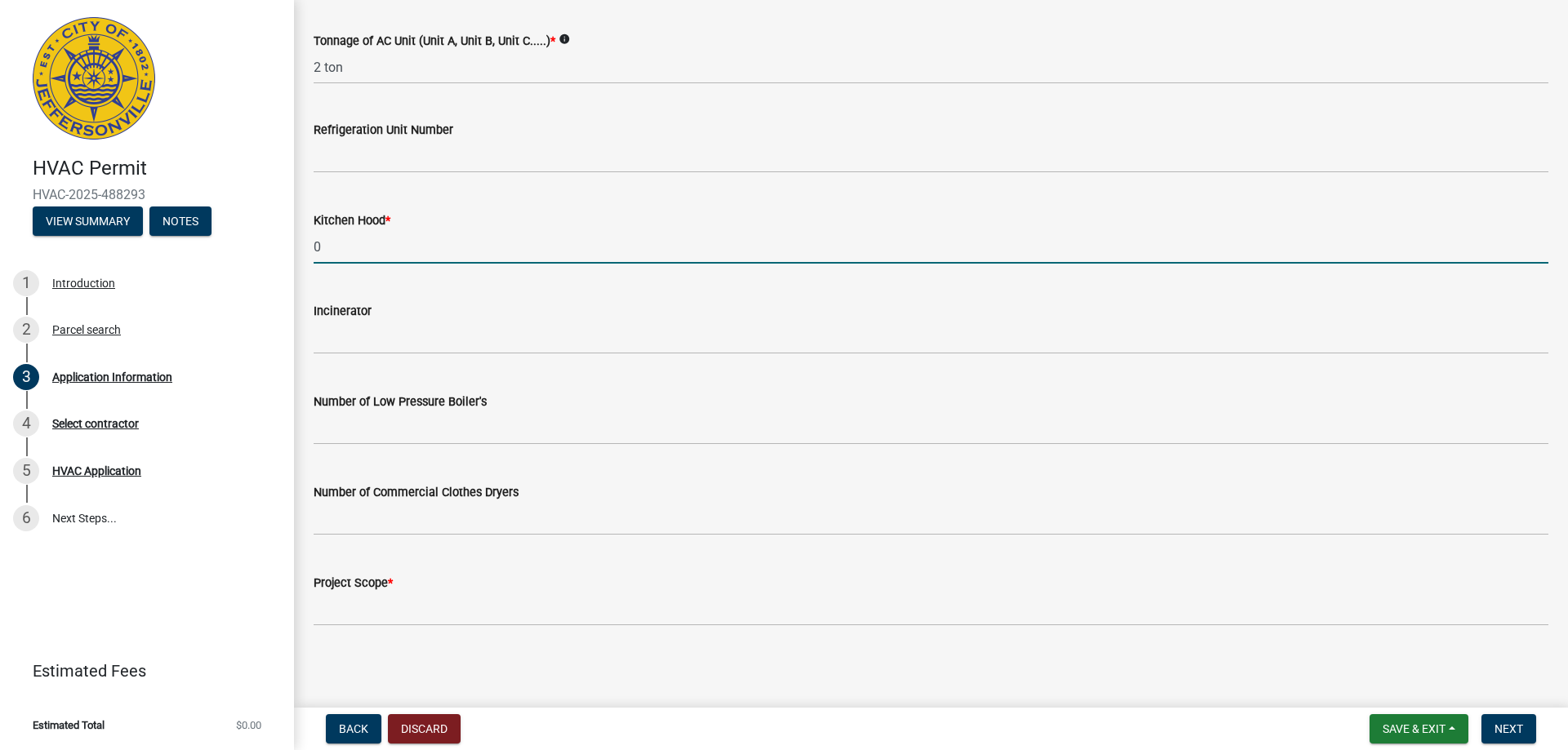
scroll to position [1091, 0]
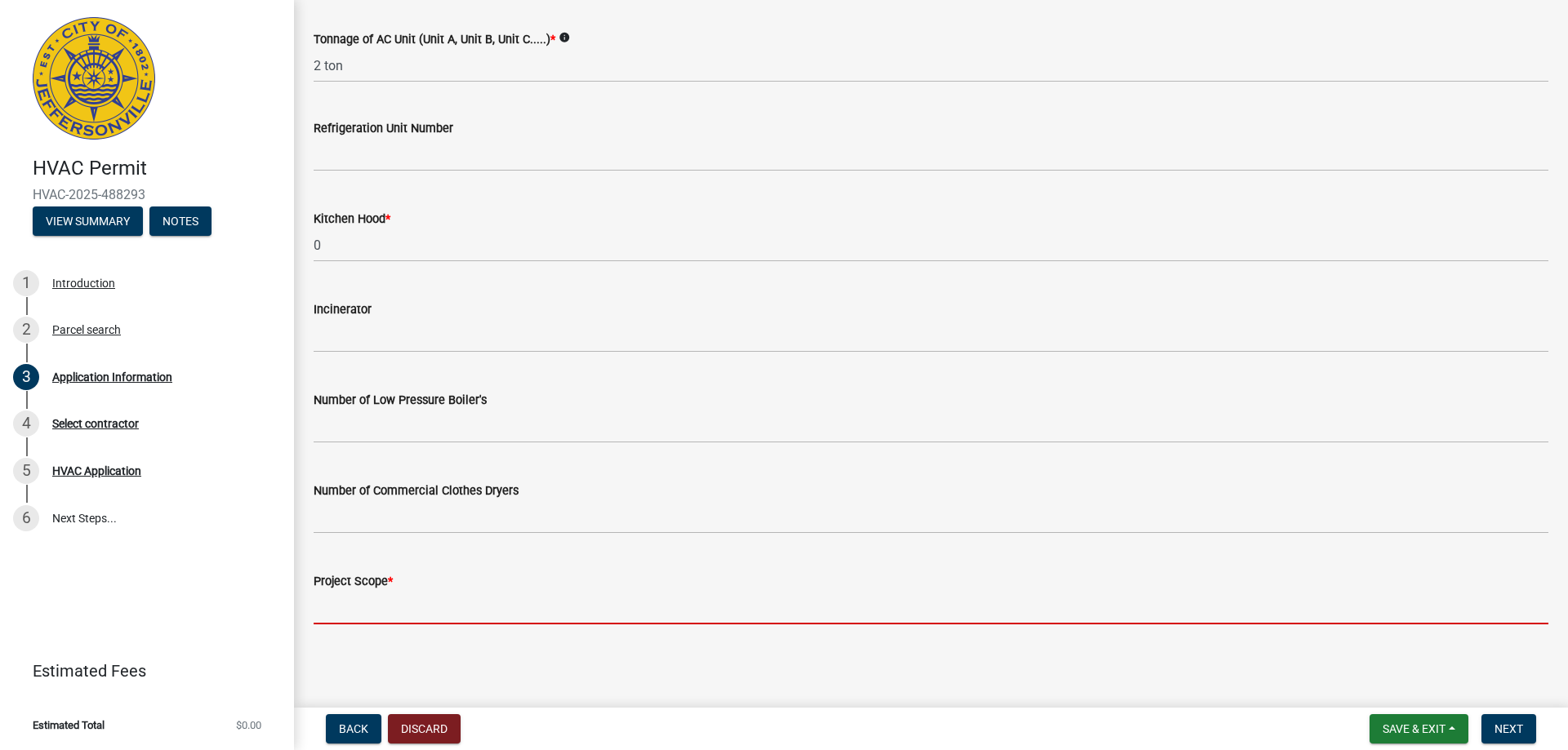
click at [434, 616] on input "Project Scope *" at bounding box center [931, 608] width 1235 height 33
type input "replace furnace and HP"
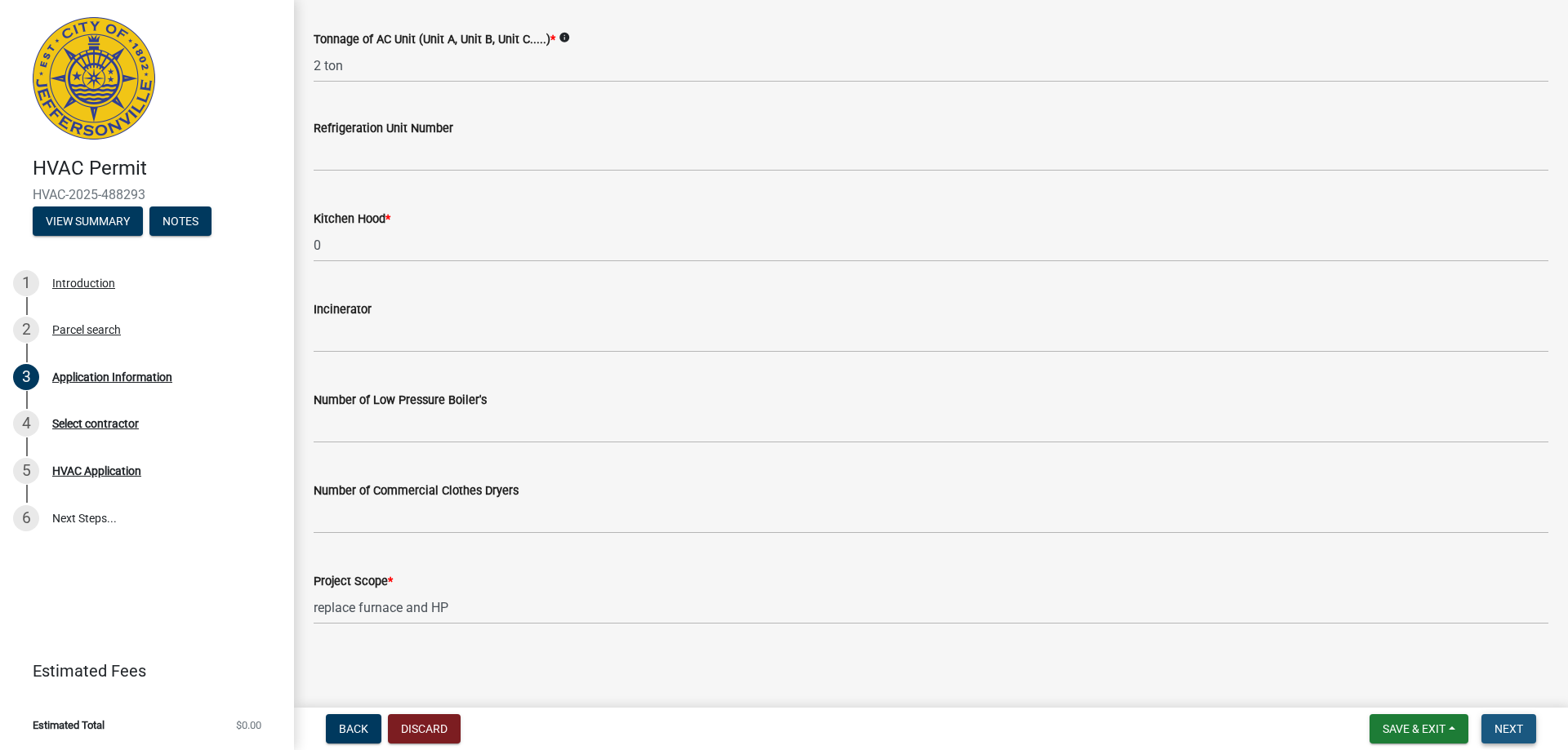
click at [1509, 733] on span "Next" at bounding box center [1508, 729] width 28 height 13
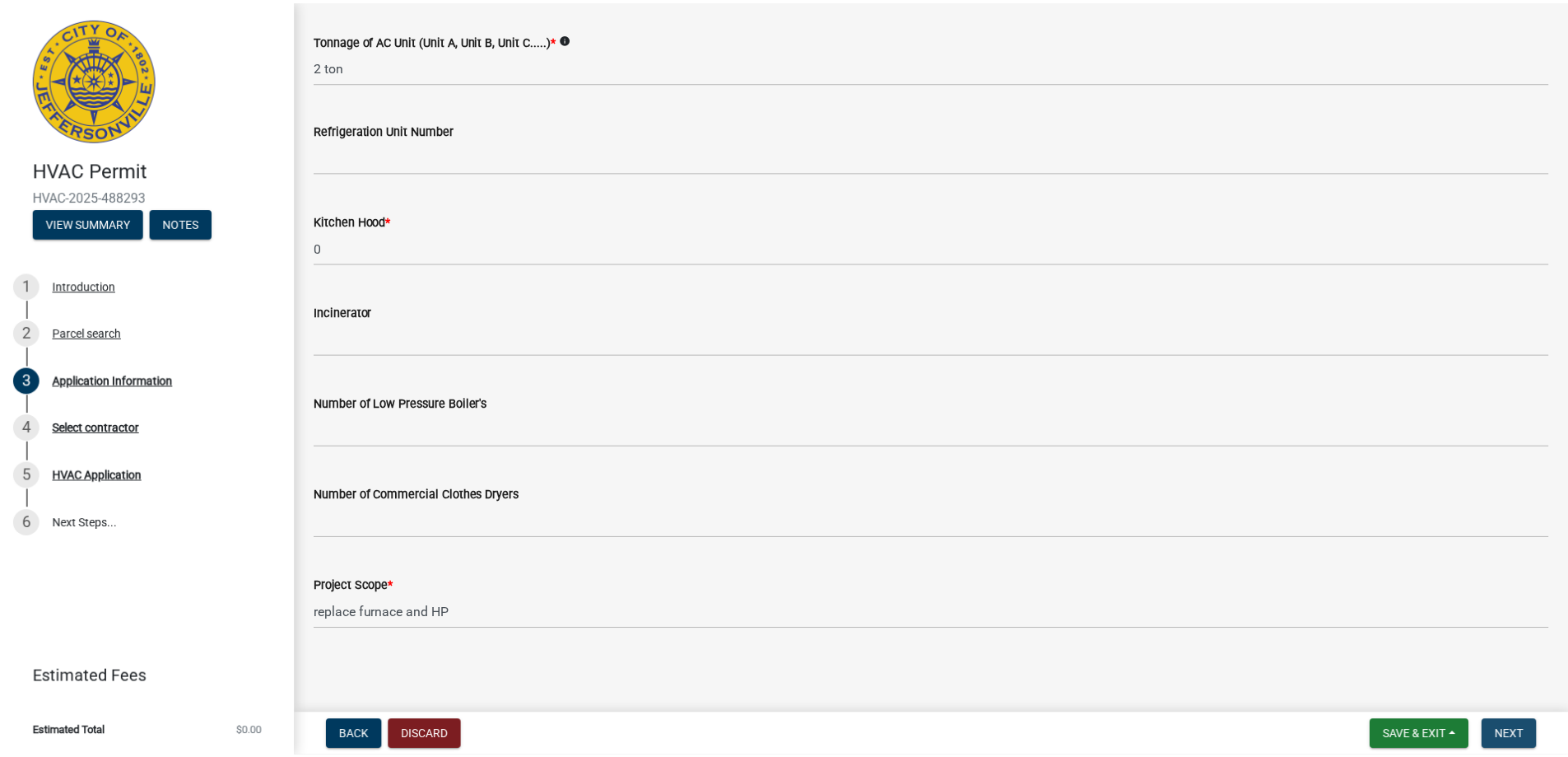
scroll to position [0, 0]
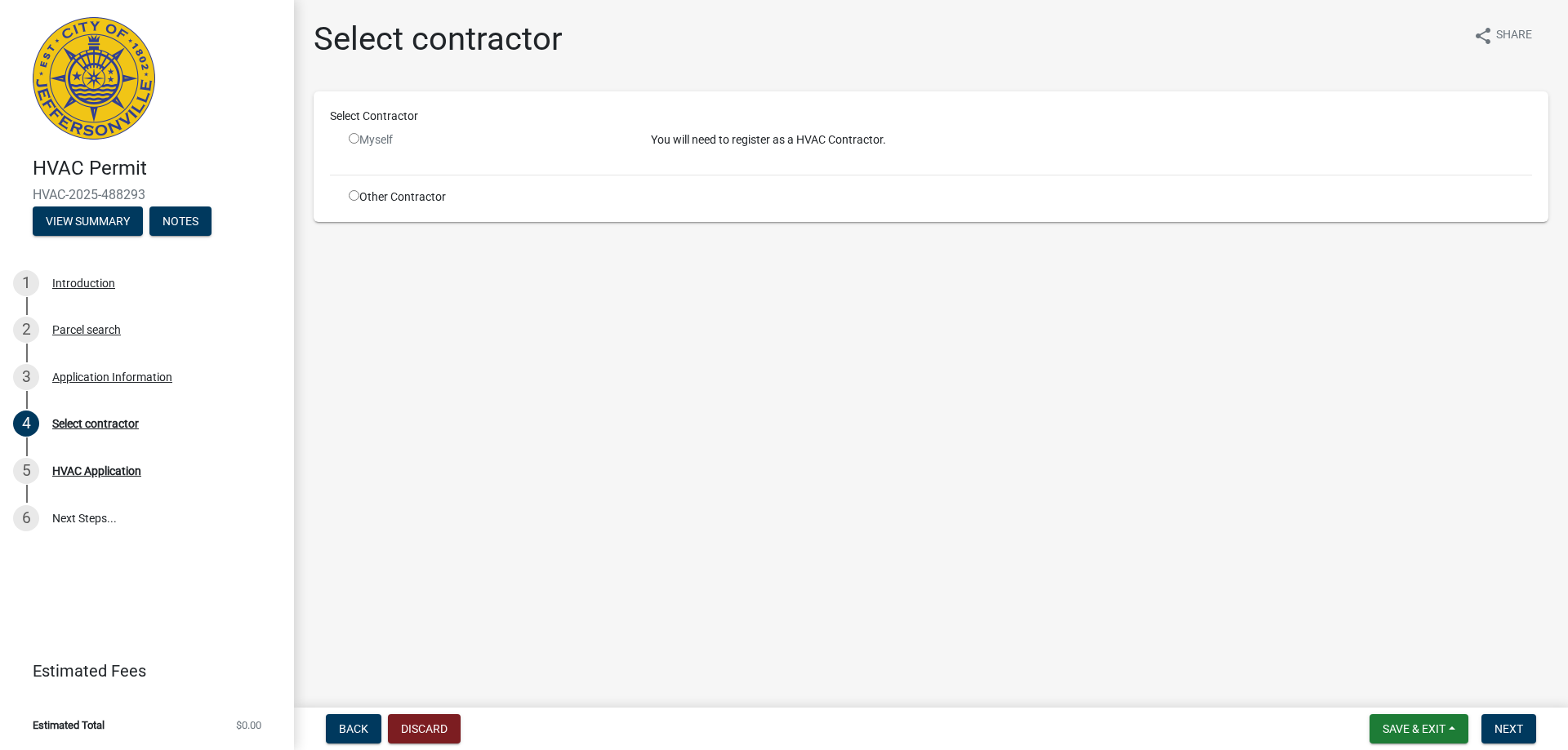
click at [353, 192] on input "radio" at bounding box center [355, 196] width 11 height 11
radio input "true"
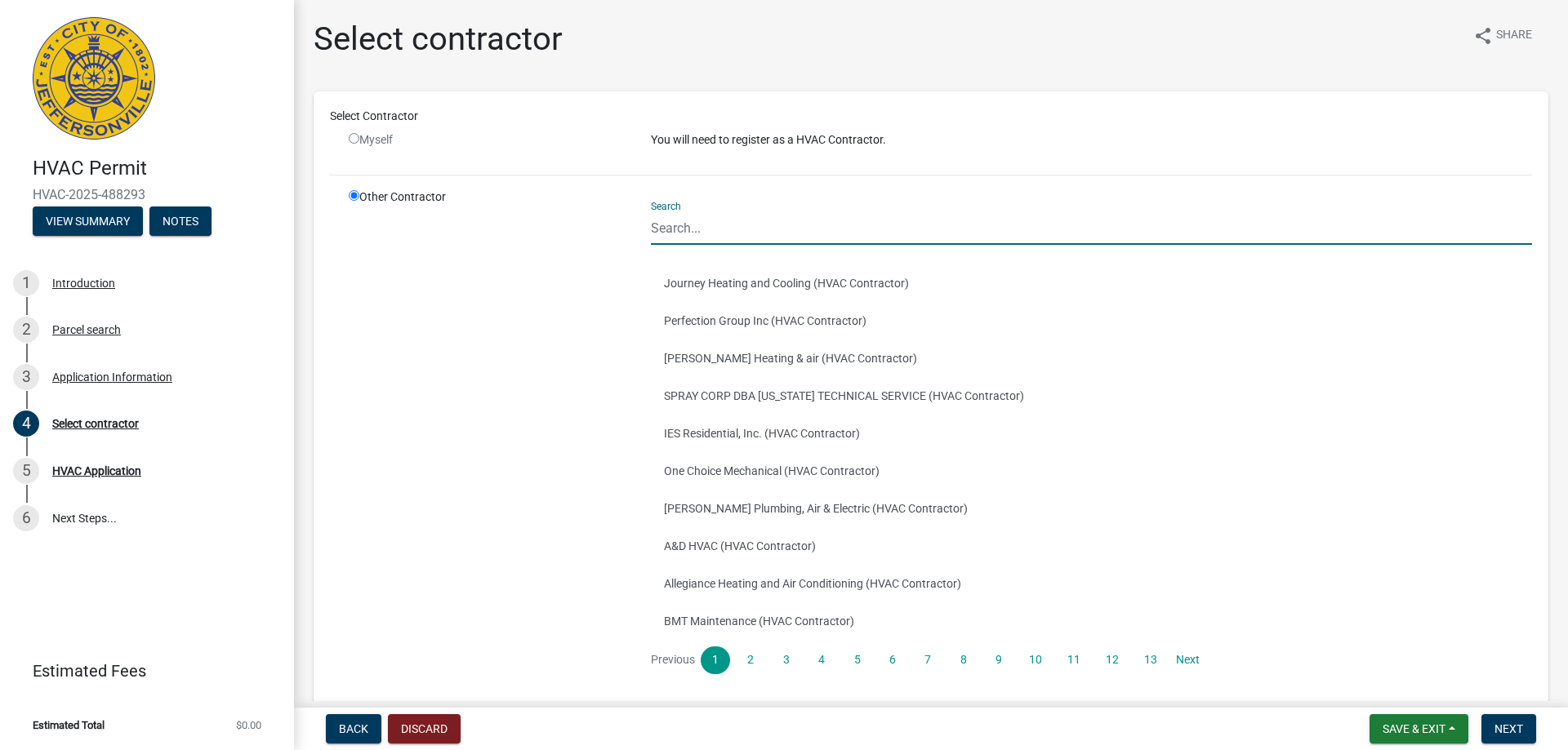
click at [673, 221] on input "Search" at bounding box center [1090, 228] width 881 height 33
type input "BJ"
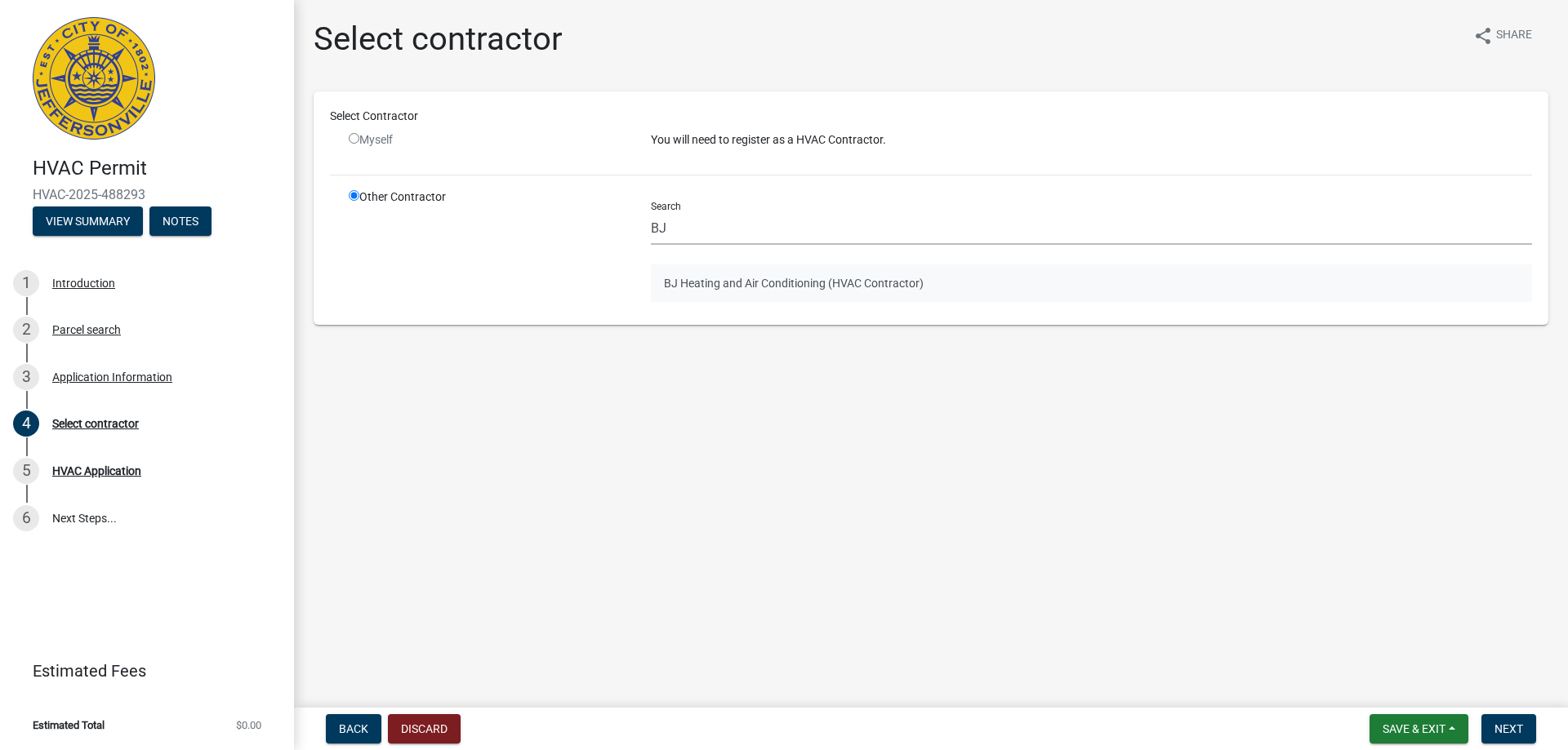
click at [746, 288] on button "BJ Heating and Air Conditioning (HVAC Contractor)" at bounding box center [1090, 283] width 881 height 38
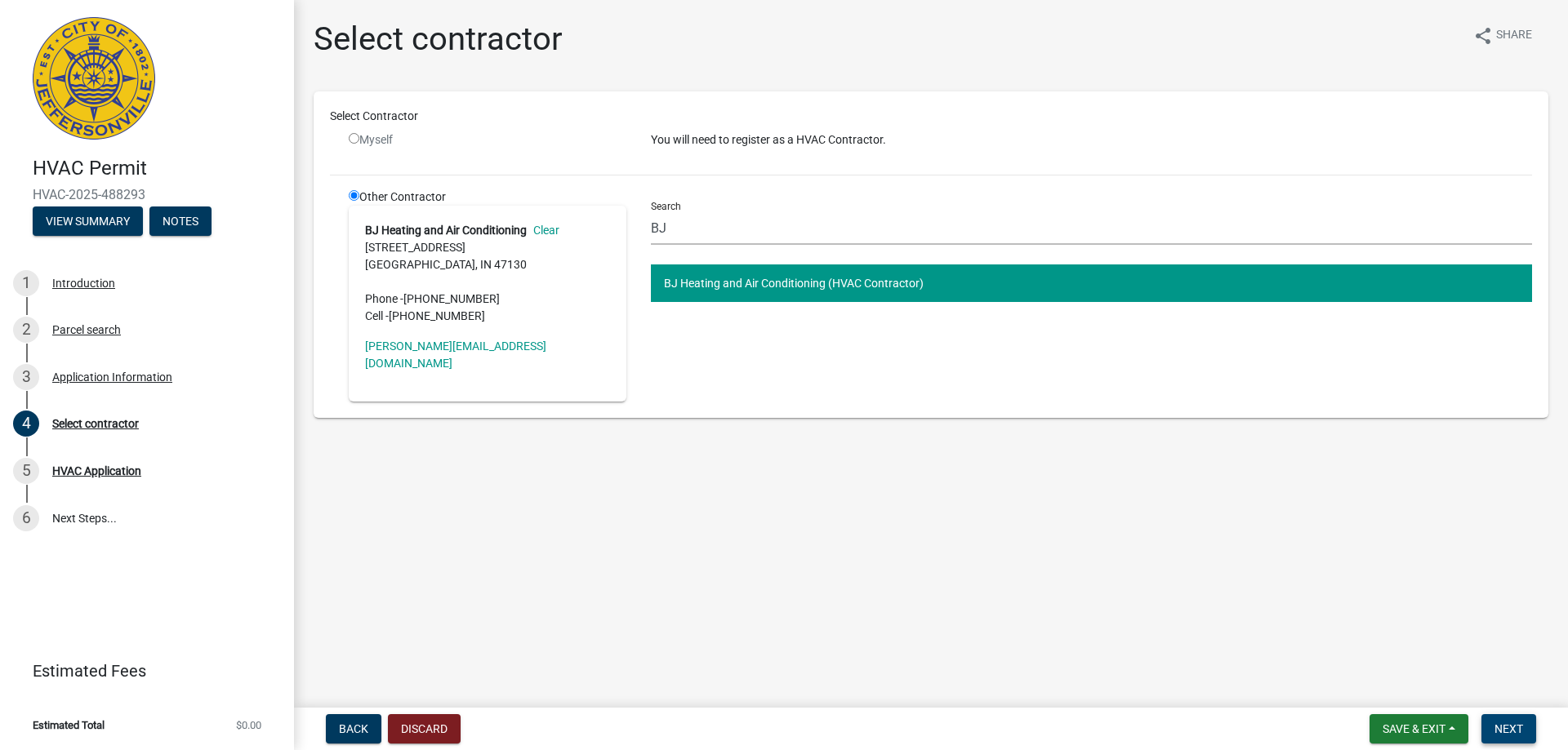
click at [1505, 728] on span "Next" at bounding box center [1508, 729] width 28 height 13
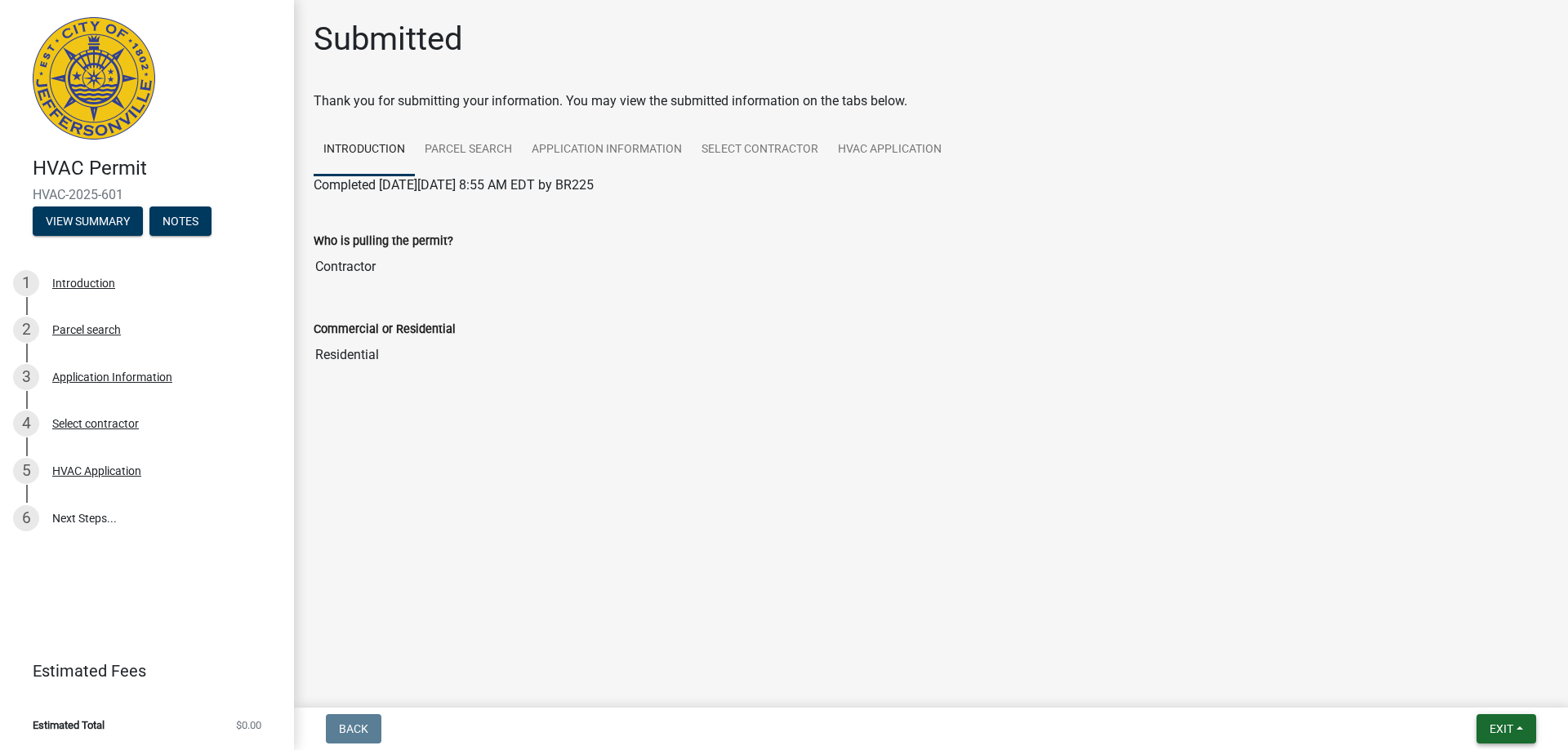
click at [1498, 732] on span "Exit" at bounding box center [1501, 729] width 24 height 13
click at [1471, 687] on button "Save & Exit" at bounding box center [1471, 686] width 130 height 39
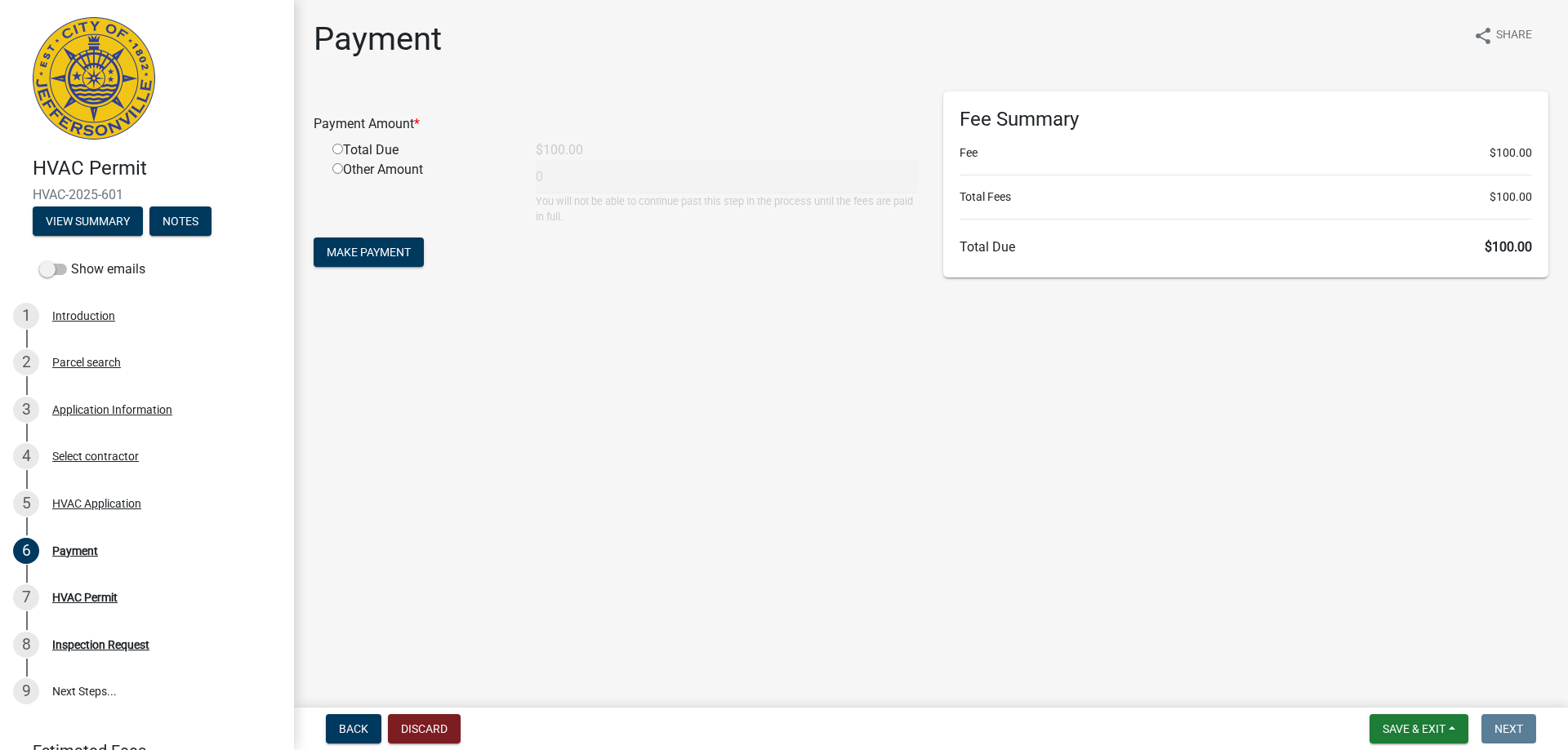
click at [340, 146] on input "radio" at bounding box center [338, 149] width 11 height 11
radio input "true"
type input "100"
click at [394, 253] on span "Make Payment" at bounding box center [369, 252] width 85 height 13
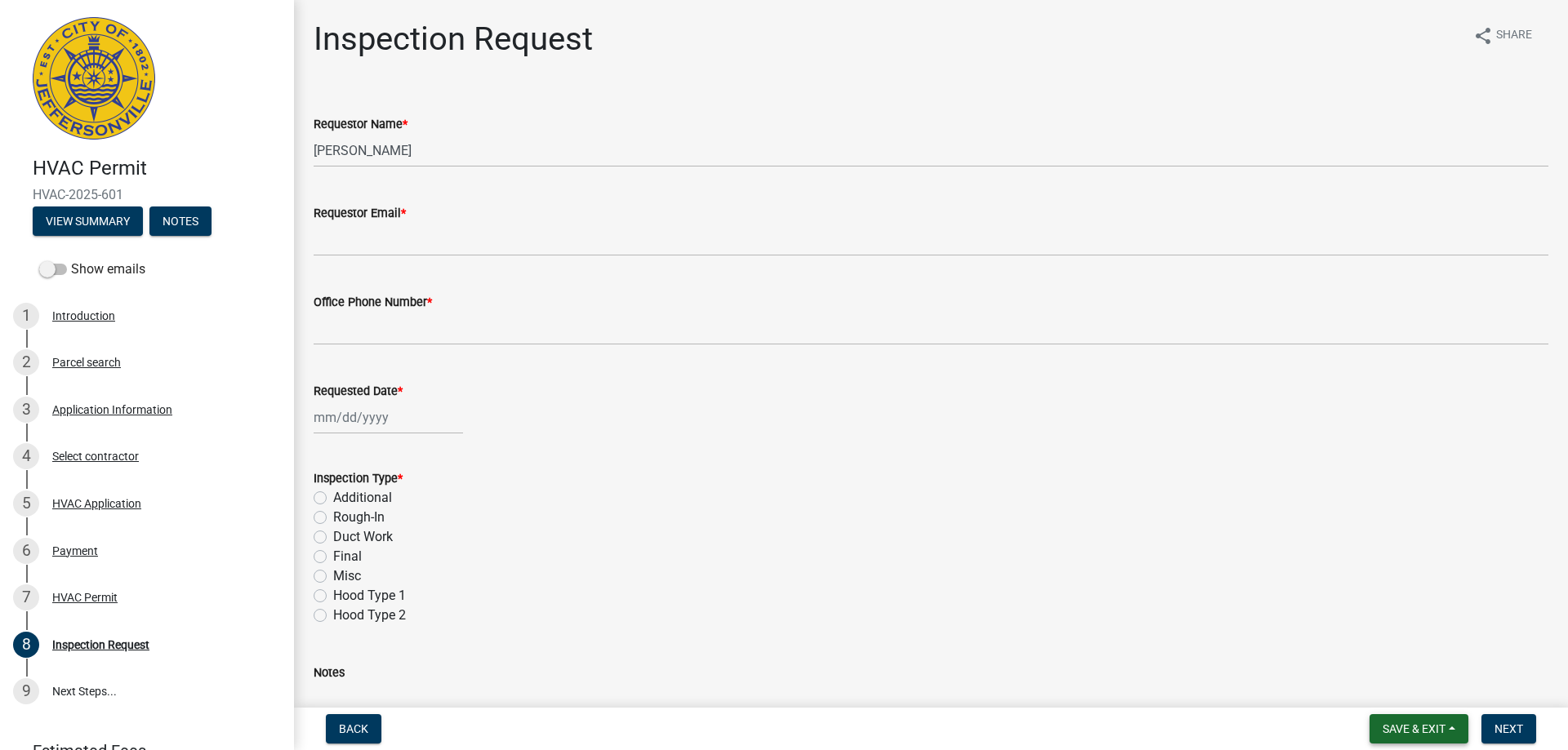
click at [1400, 733] on span "Save & Exit" at bounding box center [1414, 729] width 62 height 13
click at [1385, 693] on button "Save & Exit" at bounding box center [1403, 686] width 130 height 39
